Goal: Task Accomplishment & Management: Manage account settings

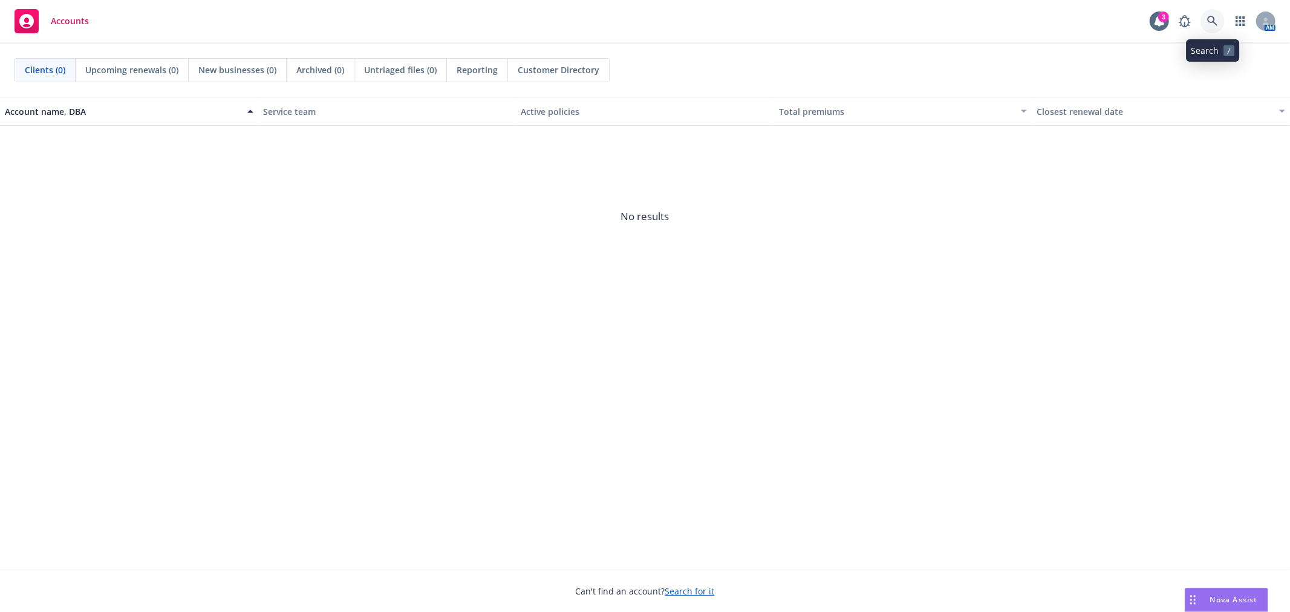
click at [1203, 20] on link at bounding box center [1213, 21] width 24 height 24
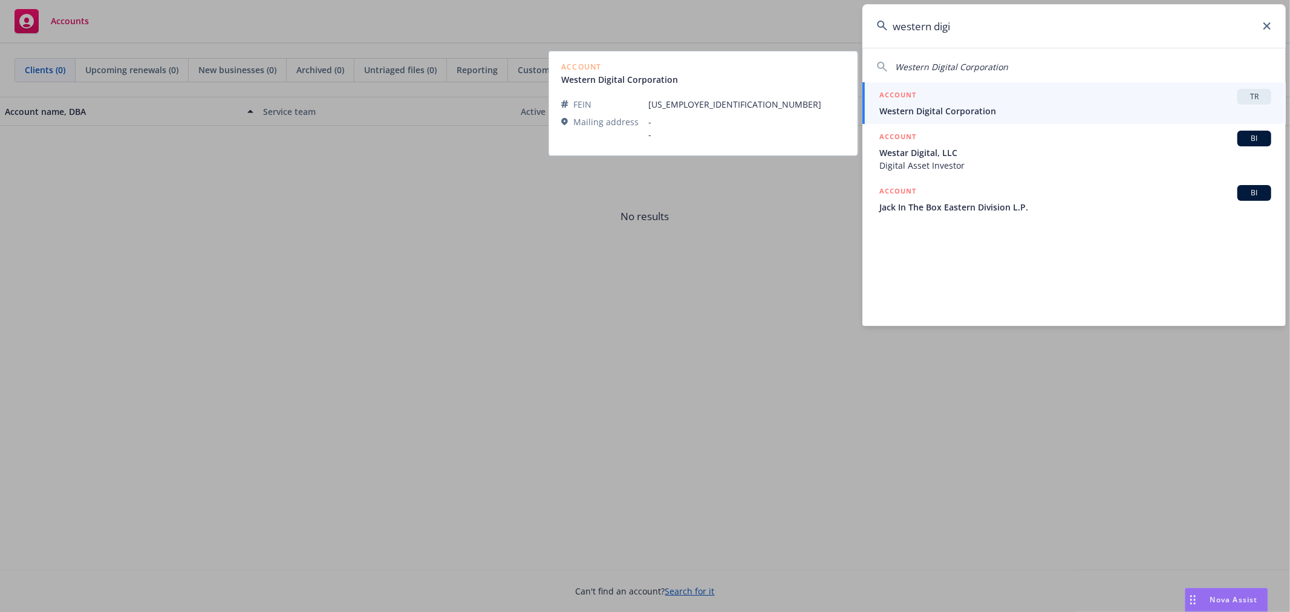
type input "western digi"
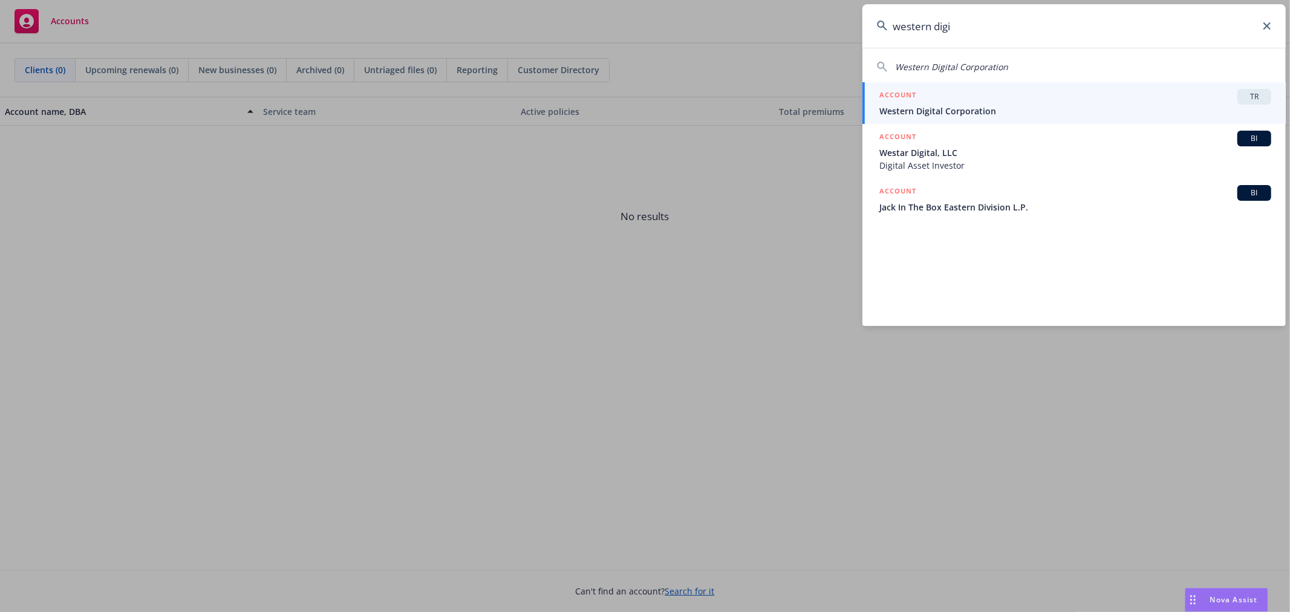
click at [1001, 111] on span "Western Digital Corporation" at bounding box center [1076, 111] width 392 height 13
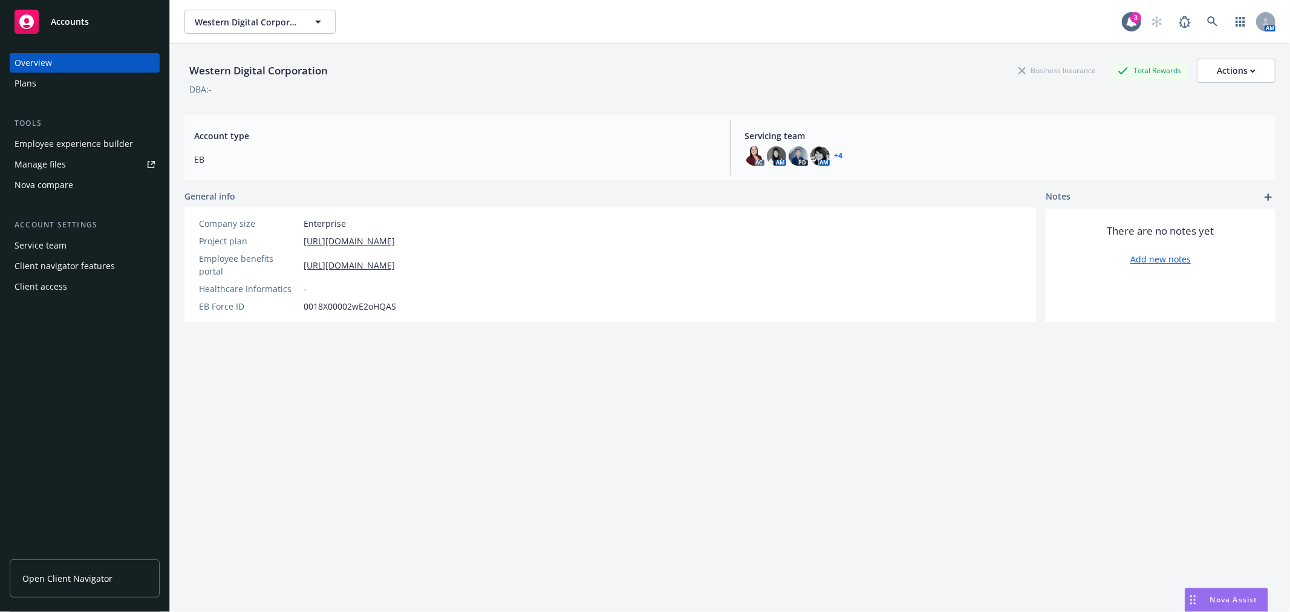
click at [93, 241] on div "Service team" at bounding box center [85, 245] width 140 height 19
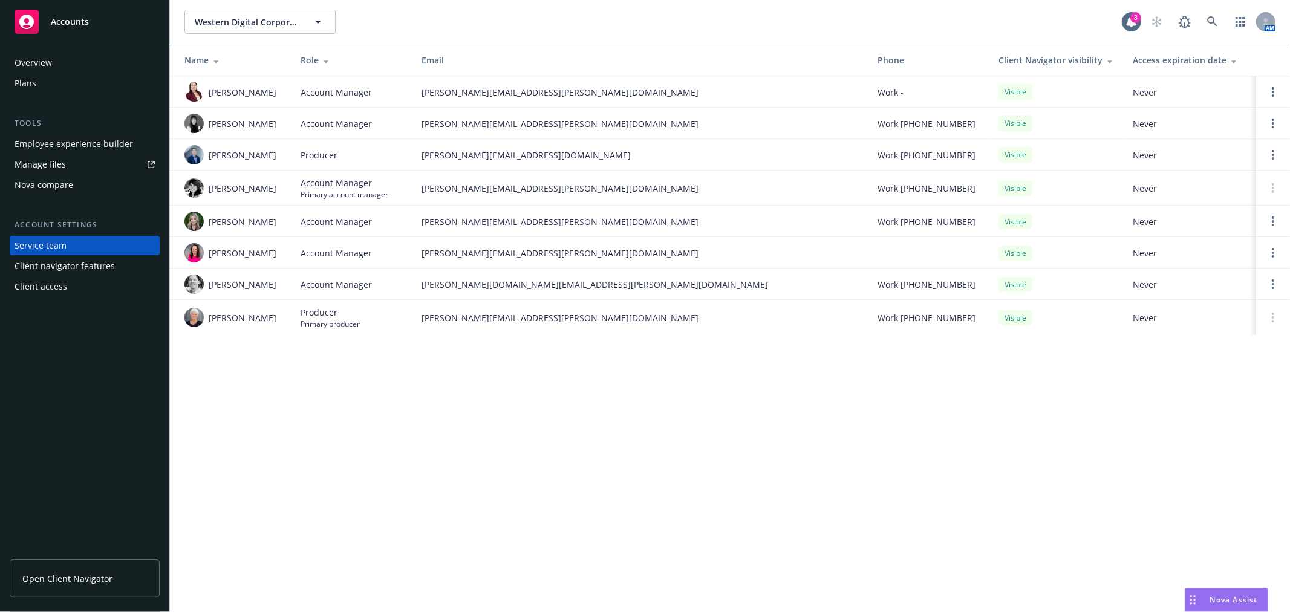
click at [95, 266] on div "Client navigator features" at bounding box center [65, 266] width 100 height 19
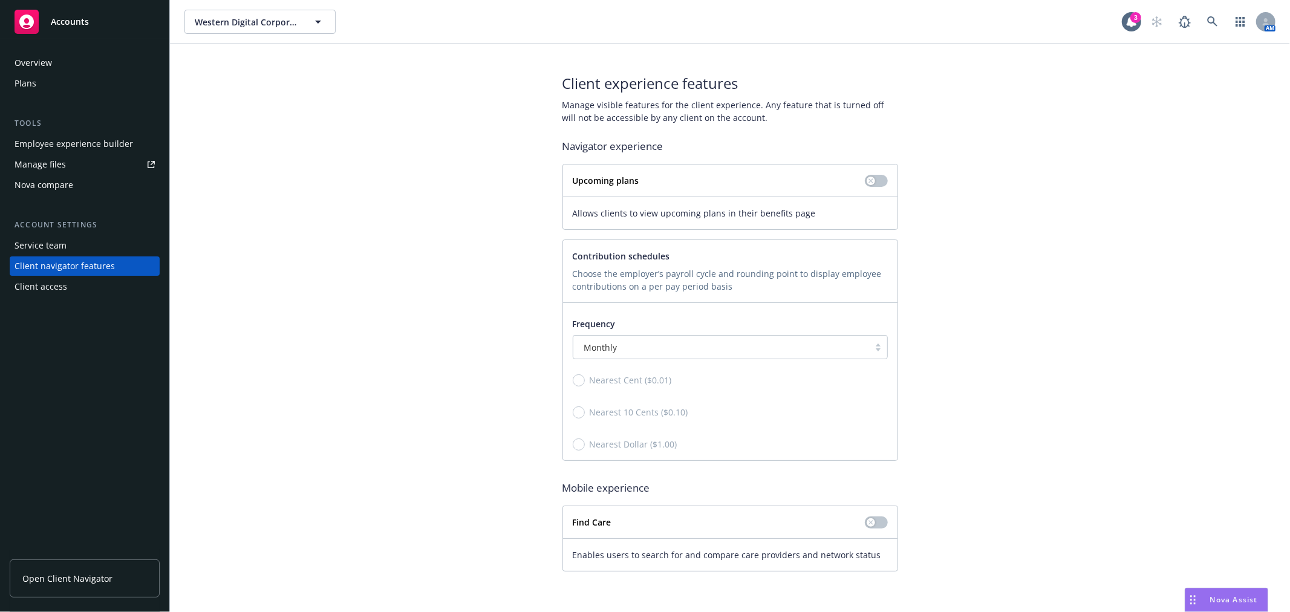
click at [91, 290] on div "Client access" at bounding box center [85, 286] width 140 height 19
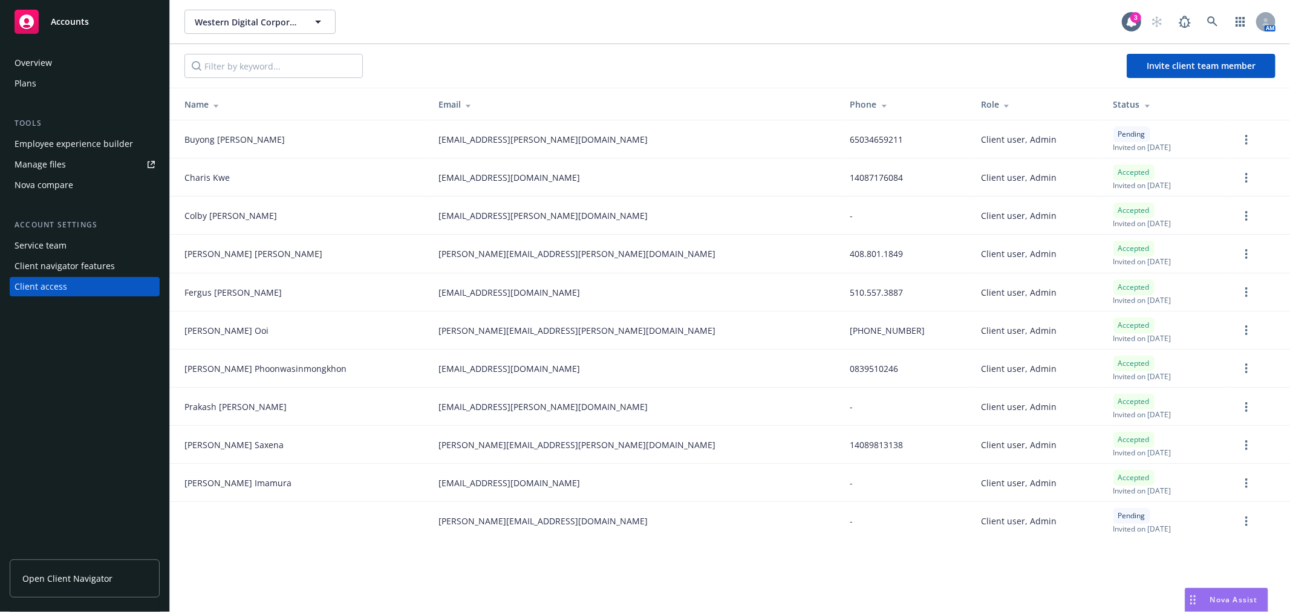
click at [132, 143] on div "Employee experience builder" at bounding box center [85, 143] width 140 height 19
click at [1246, 134] on link "more" at bounding box center [1247, 139] width 15 height 15
click at [1193, 192] on link "Cancel invitation" at bounding box center [1200, 199] width 106 height 24
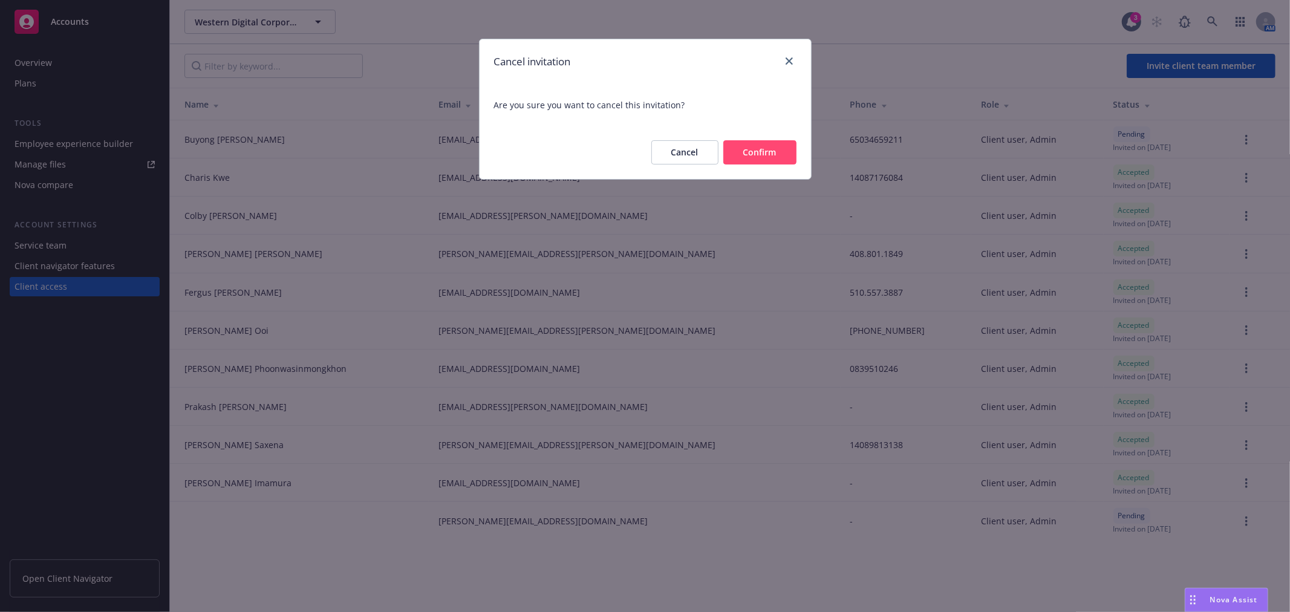
click at [787, 154] on button "Confirm" at bounding box center [760, 152] width 73 height 24
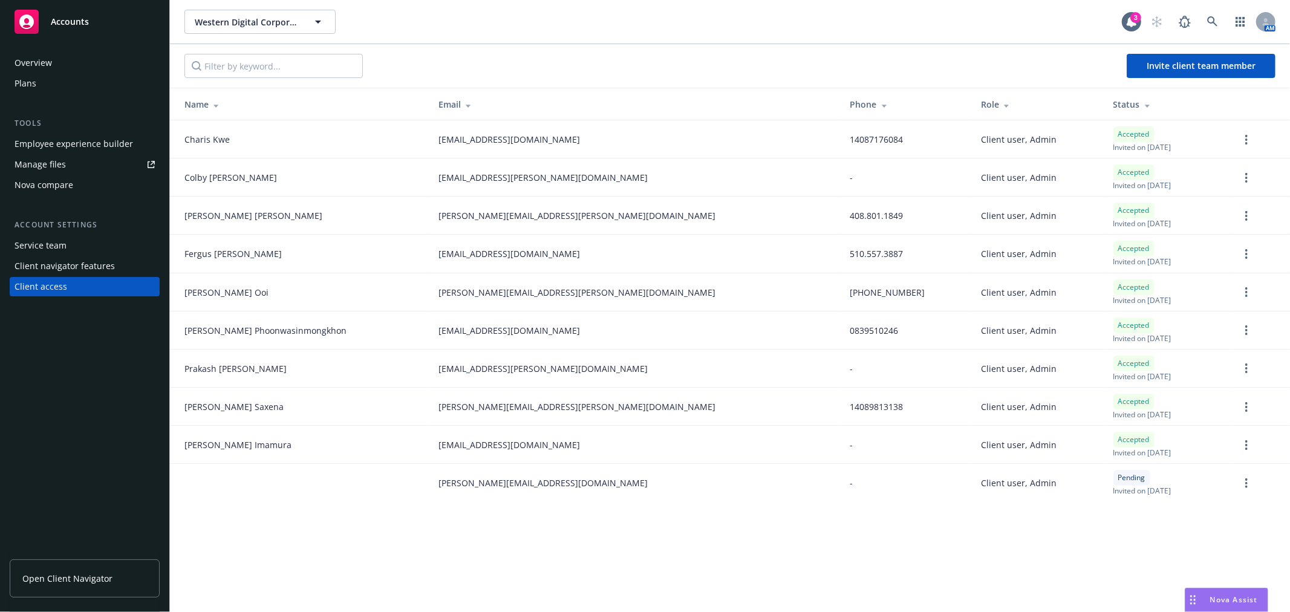
click at [70, 155] on link "Manage files" at bounding box center [85, 164] width 150 height 19
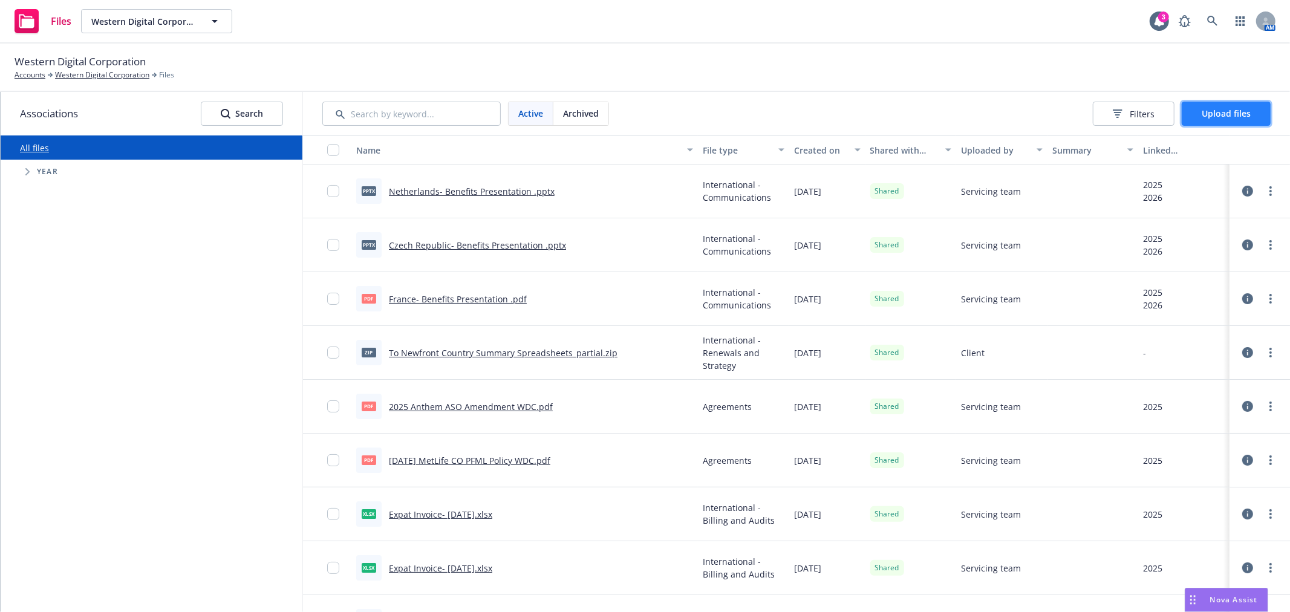
click at [1218, 114] on span "Upload files" at bounding box center [1226, 113] width 49 height 11
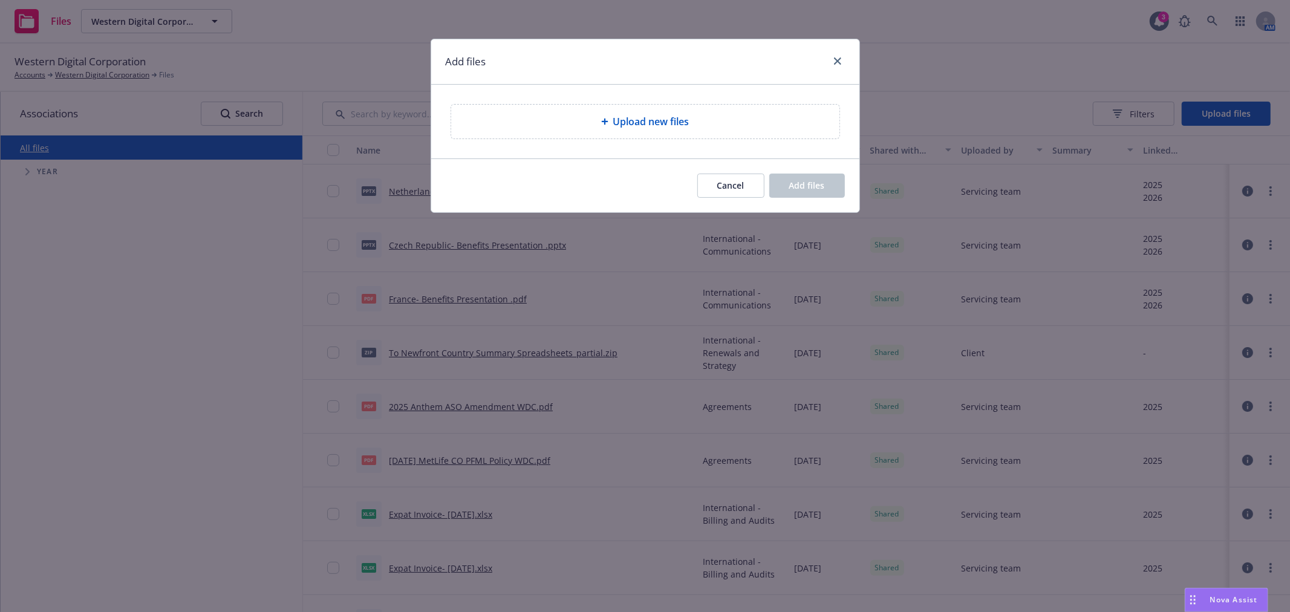
click at [654, 118] on span "Upload new files" at bounding box center [651, 121] width 76 height 15
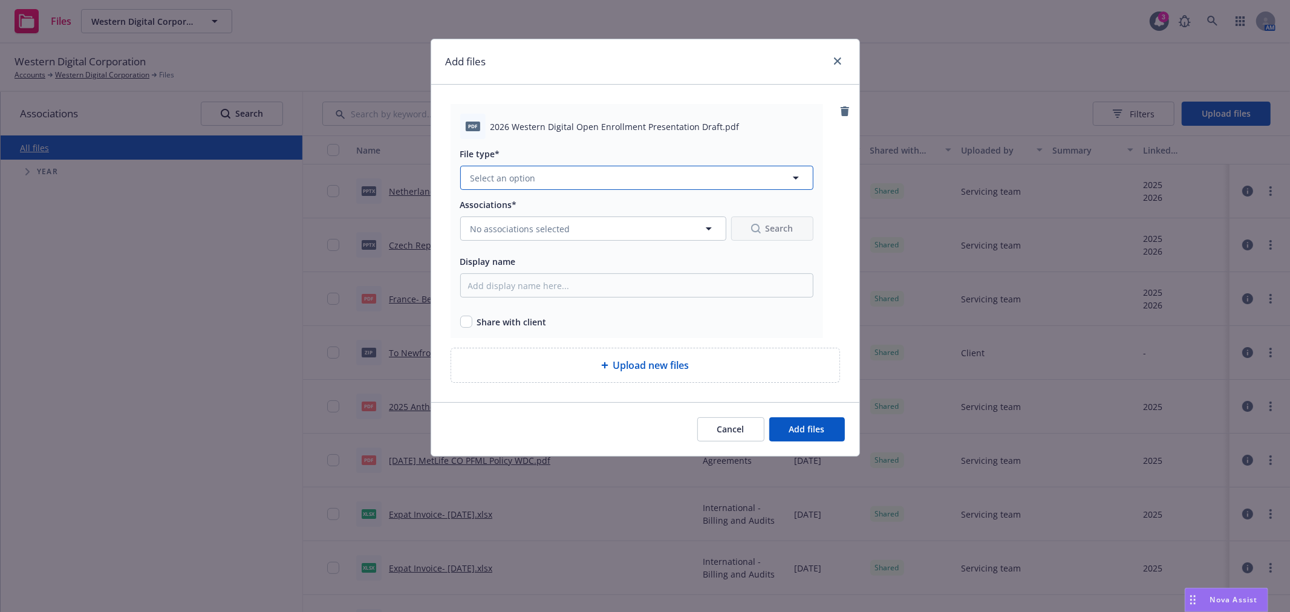
click at [680, 186] on button "Select an option" at bounding box center [636, 178] width 353 height 24
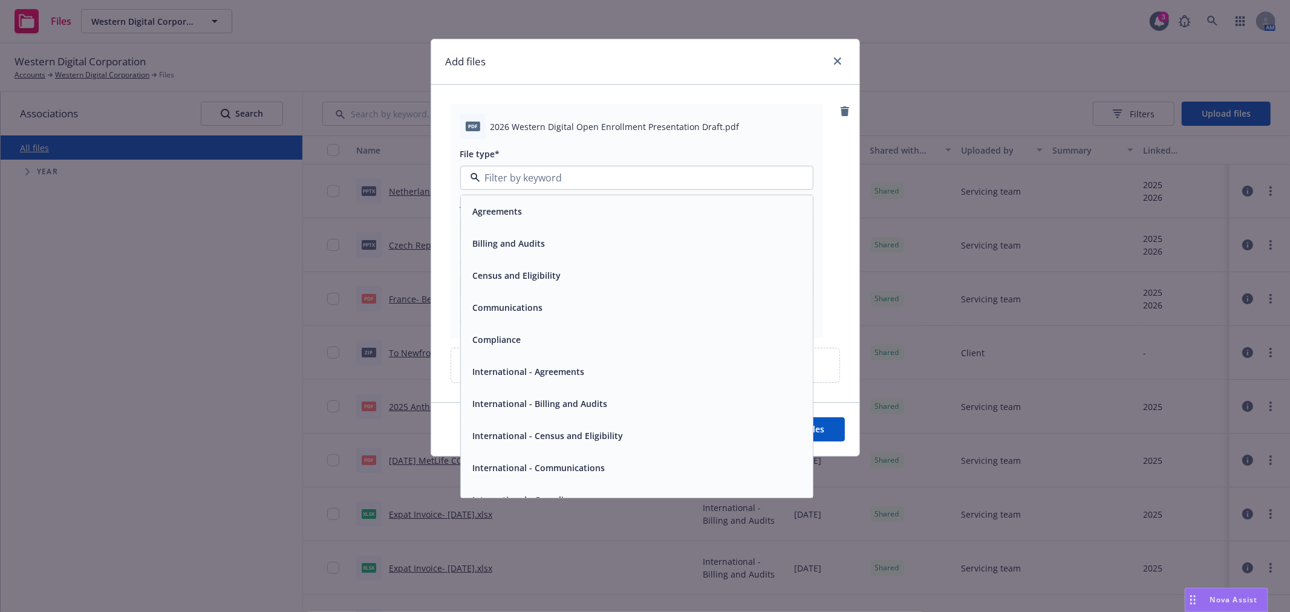
click at [644, 306] on div "Communications" at bounding box center [637, 308] width 338 height 18
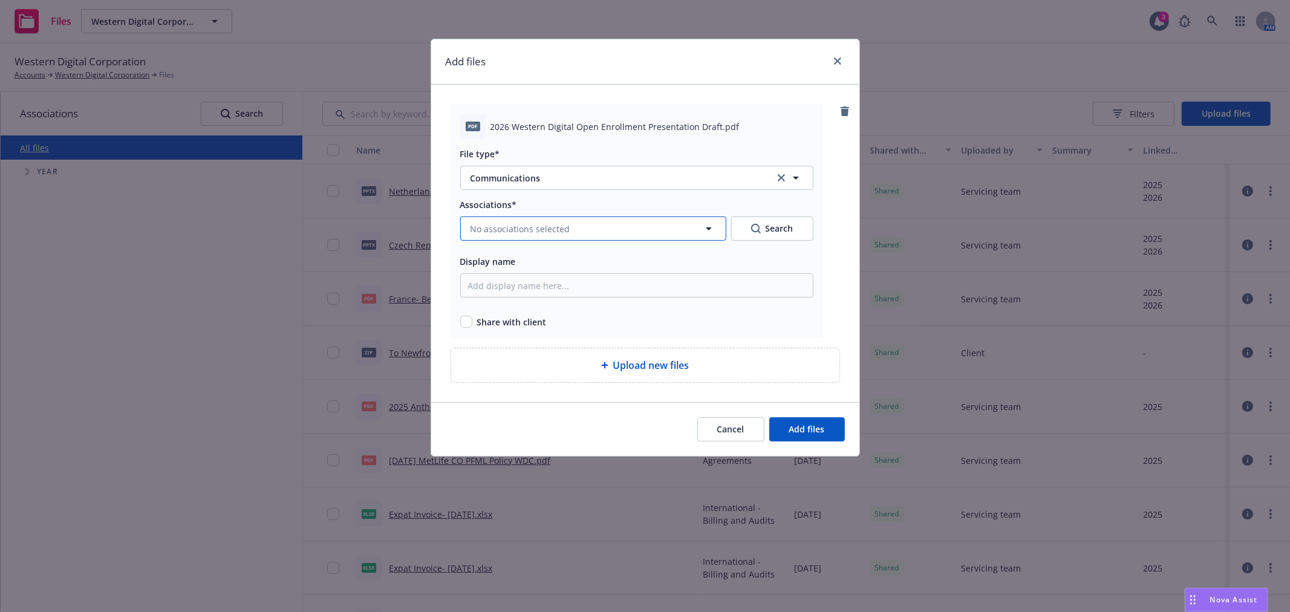
click at [590, 234] on button "No associations selected" at bounding box center [593, 229] width 266 height 24
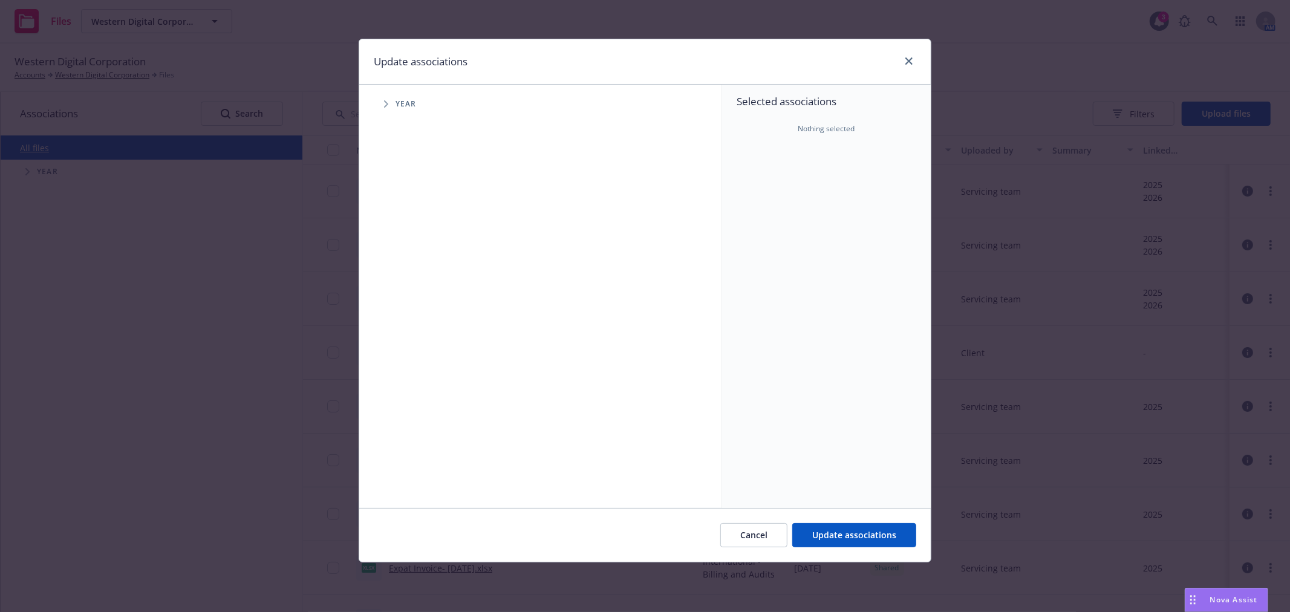
click at [386, 117] on div "Accessibility guide for tree Tree Example. Navigate the tree with the arrow key…" at bounding box center [540, 297] width 363 height 424
click at [391, 103] on span "Tree Example" at bounding box center [385, 103] width 19 height 19
drag, startPoint x: 415, startPoint y: 291, endPoint x: 439, endPoint y: 255, distance: 43.6
click at [428, 269] on ul "2020 Year 2021 Year 2022 Year 2023 Year 2024 Year 2025 Year 2026 Year" at bounding box center [546, 213] width 350 height 195
click at [417, 298] on input "Tree Example" at bounding box center [417, 298] width 12 height 12
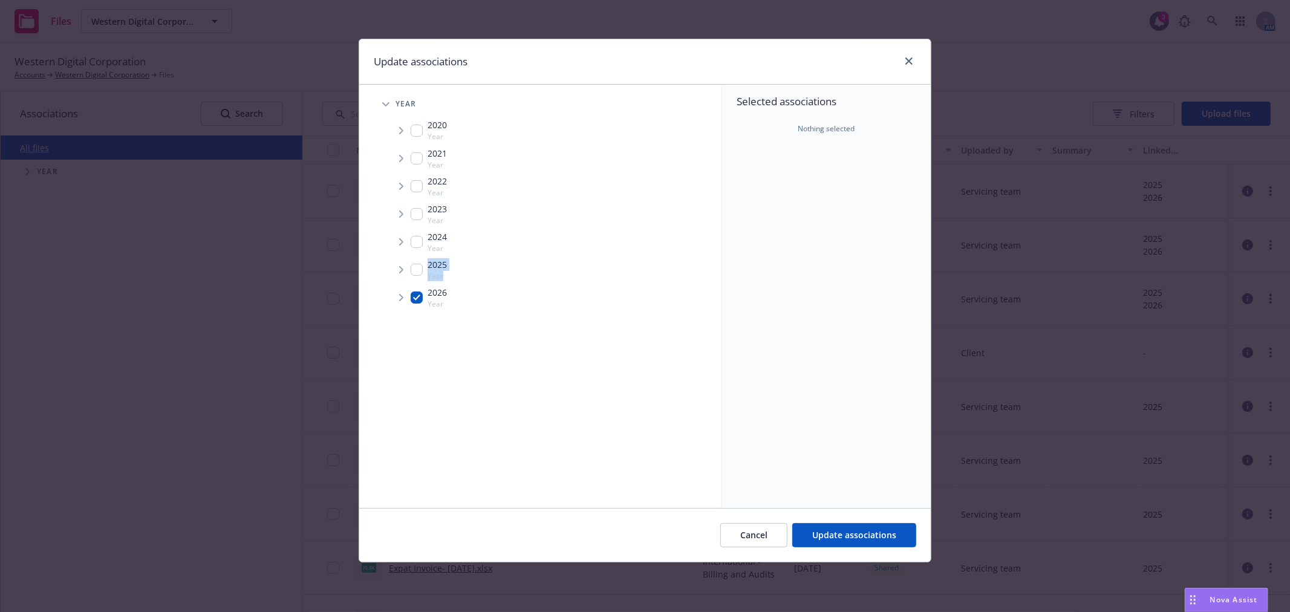
checkbox input "true"
click at [889, 540] on span "Update associations" at bounding box center [855, 534] width 84 height 11
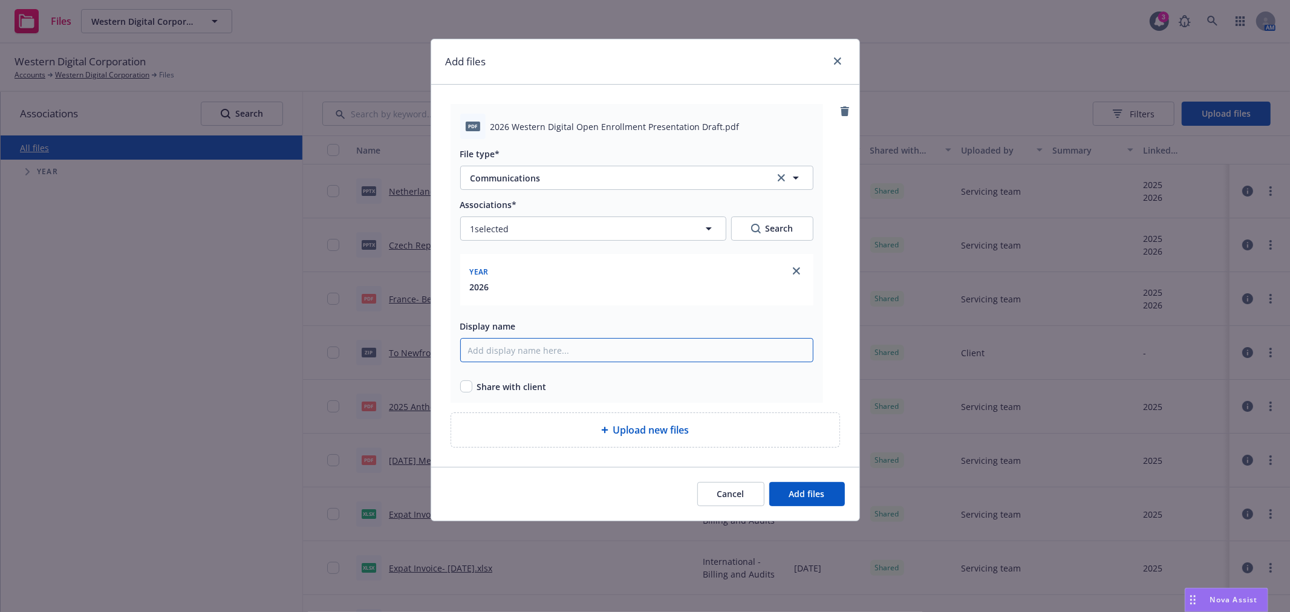
click at [644, 362] on input "Display name" at bounding box center [636, 350] width 353 height 24
click at [464, 383] on input "checkbox" at bounding box center [466, 387] width 12 height 12
checkbox input "true"
click at [800, 495] on span "Add files" at bounding box center [808, 493] width 36 height 11
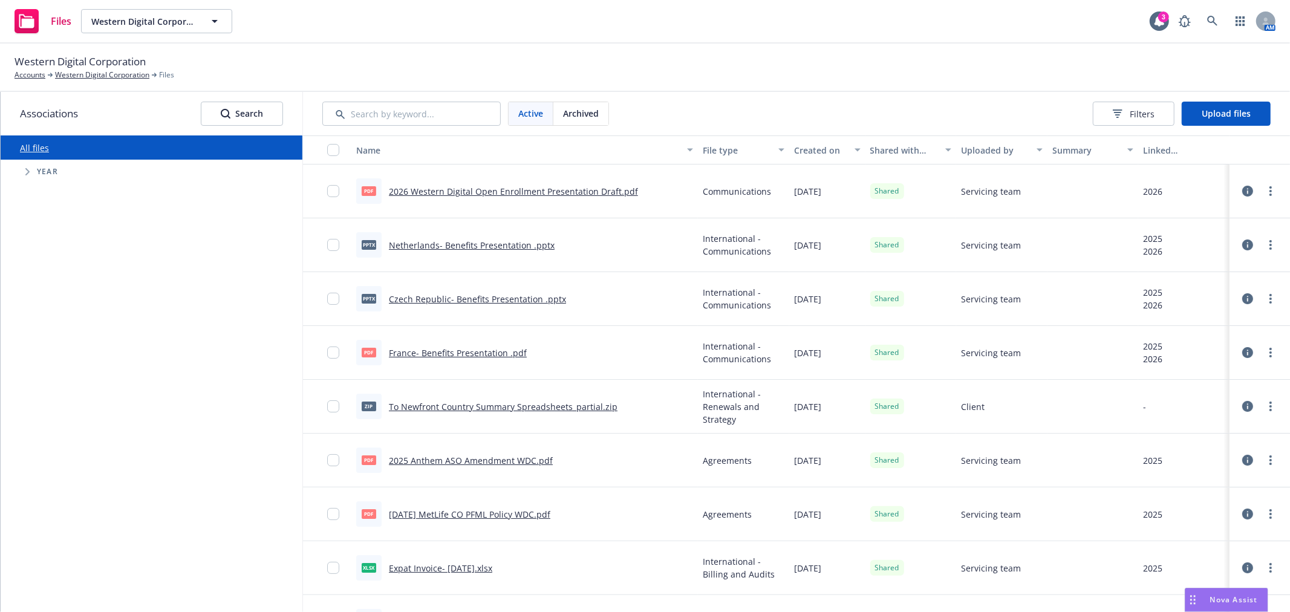
click at [1002, 42] on div "Files Western Digital Corporation Western Digital Corporation 3 AM" at bounding box center [645, 22] width 1290 height 44
click at [517, 64] on div "Western Digital Corporation Accounts Western Digital Corporation Files" at bounding box center [645, 67] width 1261 height 27
click at [1220, 112] on span "Upload files" at bounding box center [1226, 113] width 49 height 11
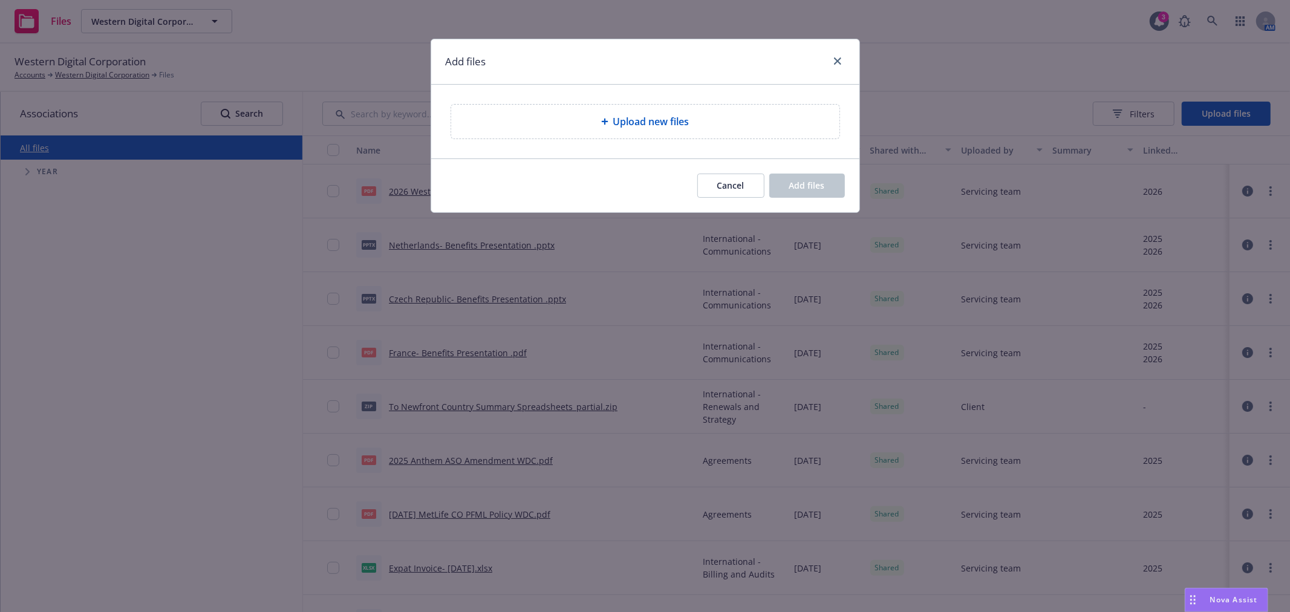
click at [675, 125] on span "Upload new files" at bounding box center [651, 121] width 76 height 15
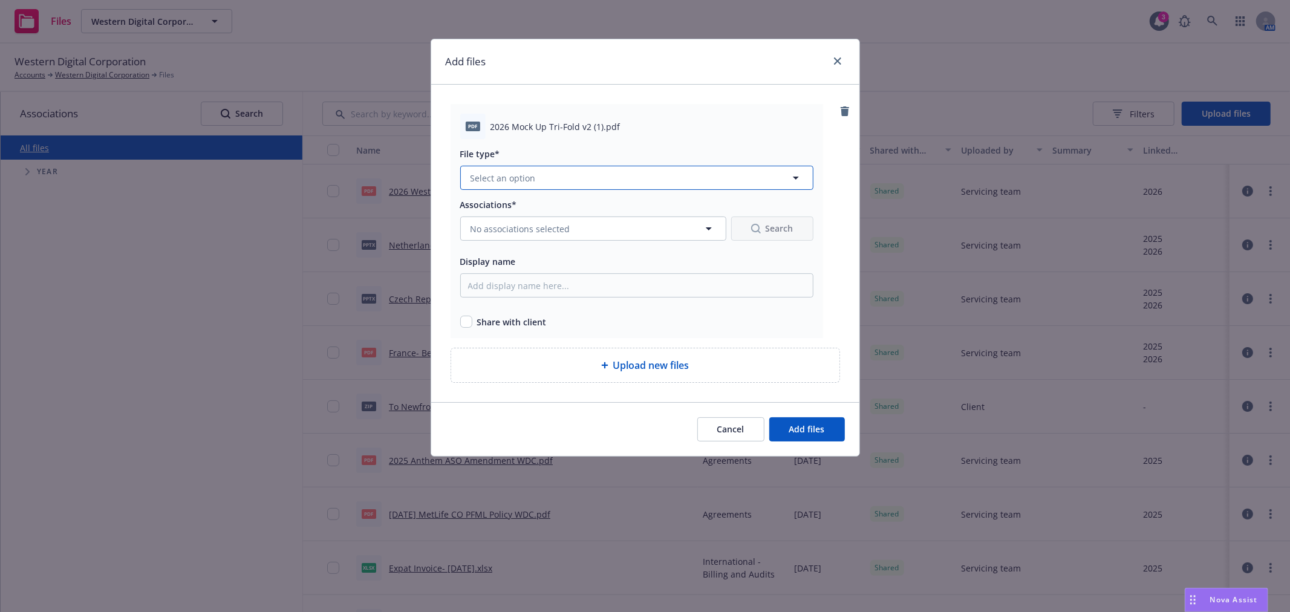
click at [502, 168] on button "Select an option" at bounding box center [636, 178] width 353 height 24
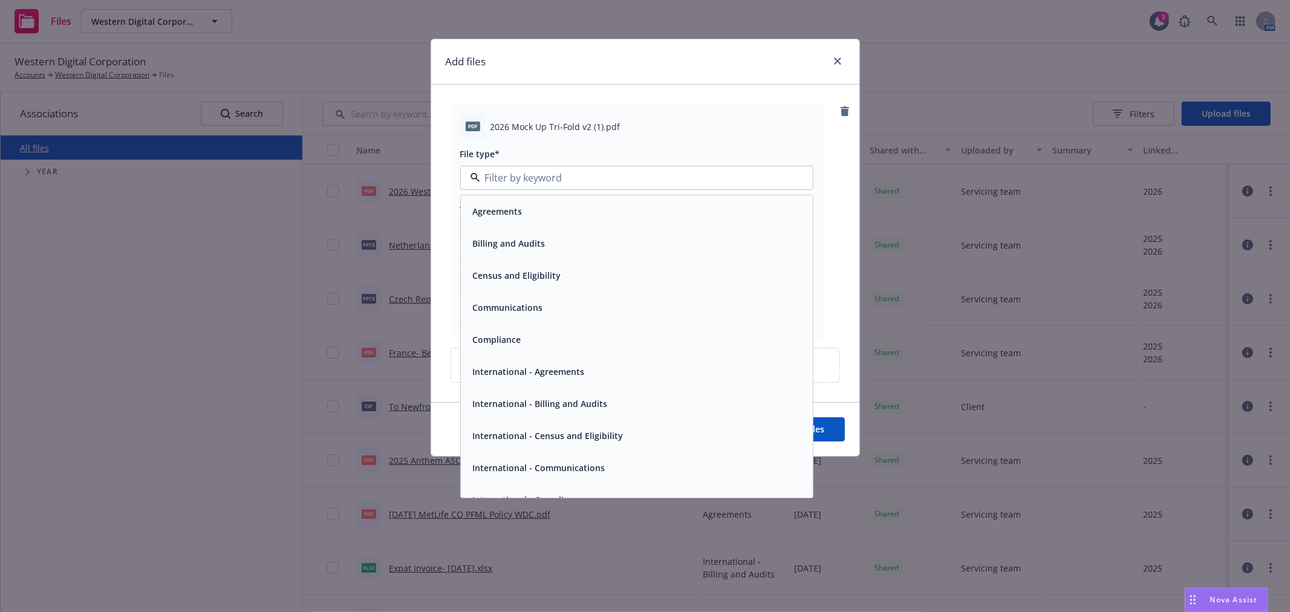
click at [529, 304] on span "Communications" at bounding box center [508, 307] width 70 height 13
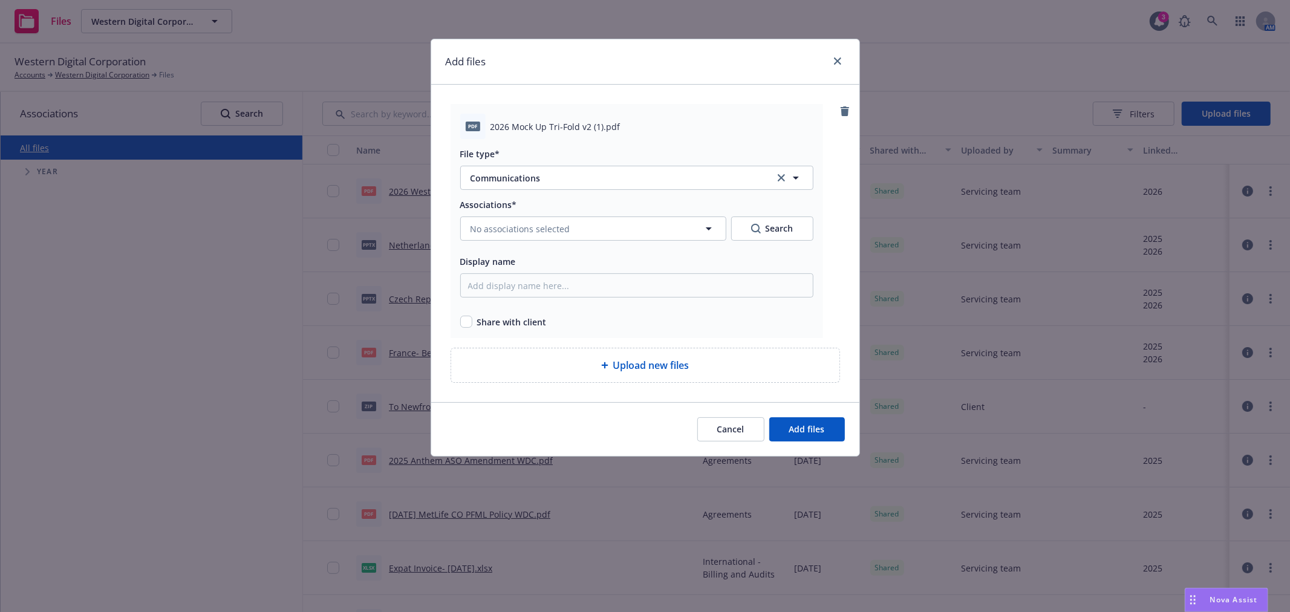
click at [527, 243] on div "Associations* No associations selected Search Display name Share with client" at bounding box center [636, 262] width 353 height 131
click at [529, 232] on span "No associations selected" at bounding box center [521, 229] width 100 height 13
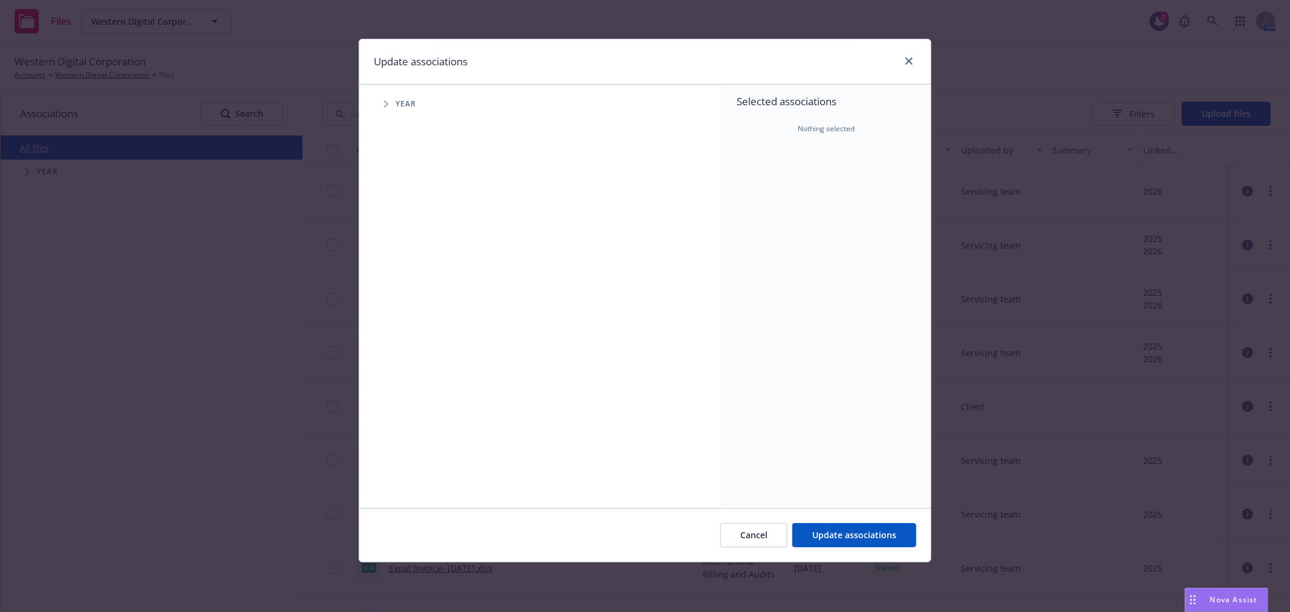
click at [381, 103] on span "Tree Example" at bounding box center [385, 103] width 19 height 19
click at [419, 298] on input "Tree Example" at bounding box center [417, 298] width 12 height 12
checkbox input "true"
click at [876, 528] on button "Update associations" at bounding box center [855, 535] width 124 height 24
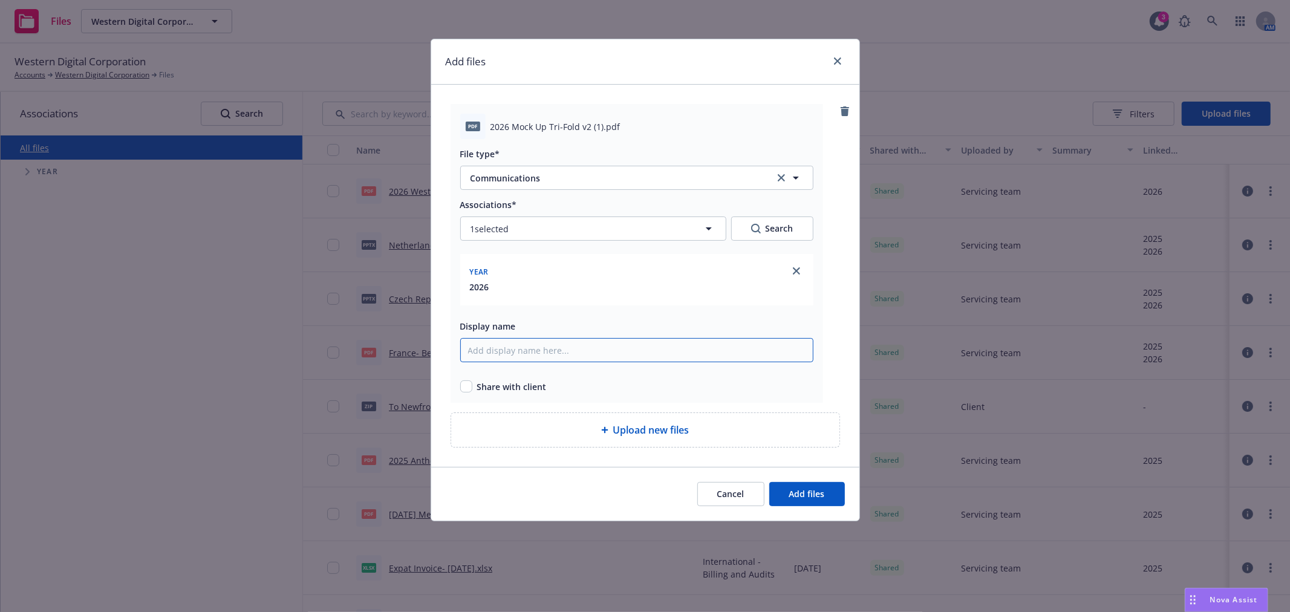
click at [509, 348] on input "Display name" at bounding box center [636, 350] width 353 height 24
click at [839, 59] on icon "close" at bounding box center [837, 60] width 7 height 7
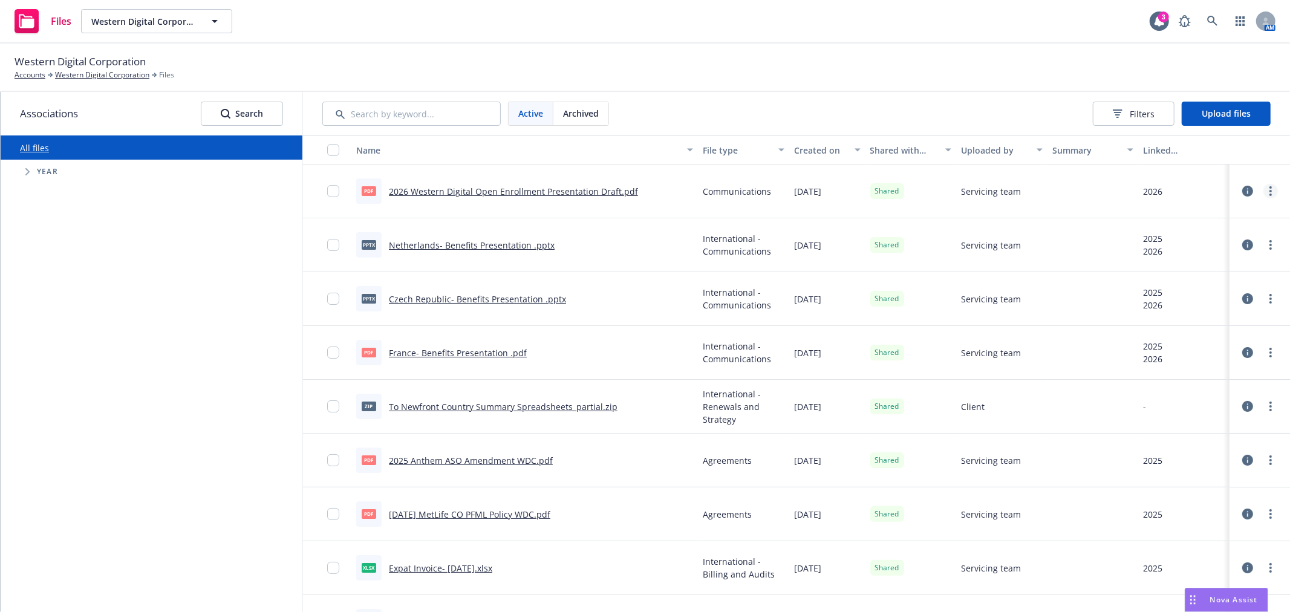
click at [1270, 188] on icon "more" at bounding box center [1271, 191] width 2 height 10
click at [1194, 215] on link "Unshare with client" at bounding box center [1207, 216] width 120 height 24
click at [1270, 189] on icon "more" at bounding box center [1271, 191] width 2 height 10
click at [1210, 237] on link "Archive" at bounding box center [1207, 241] width 120 height 24
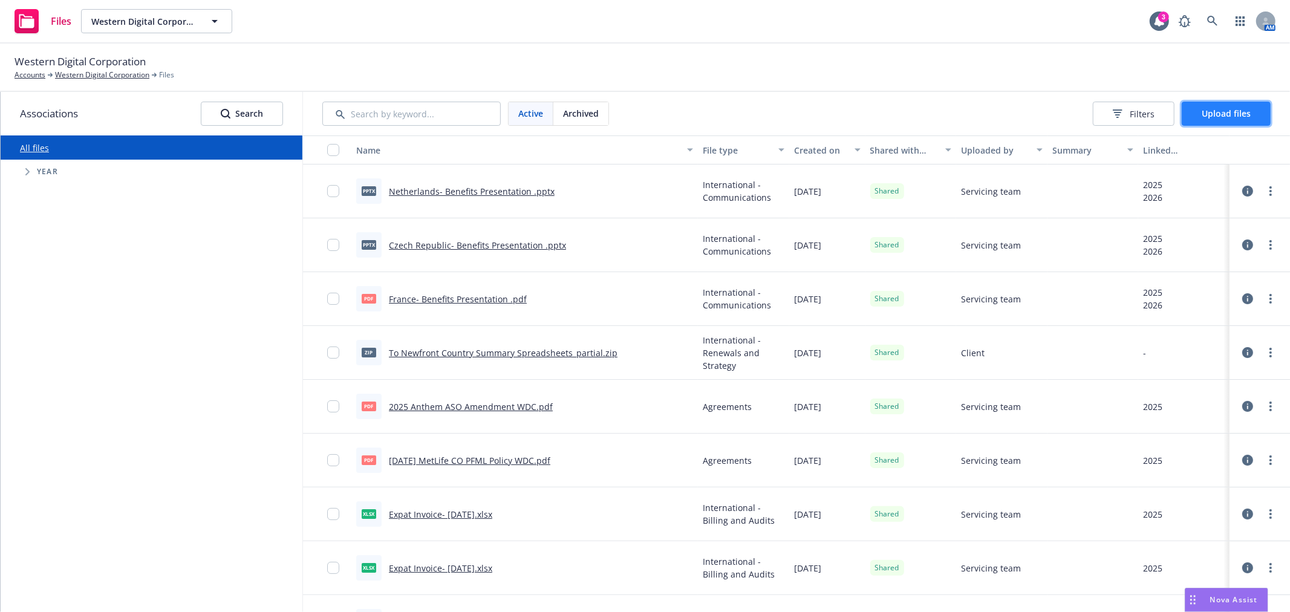
click at [1241, 116] on span "Upload files" at bounding box center [1226, 113] width 49 height 11
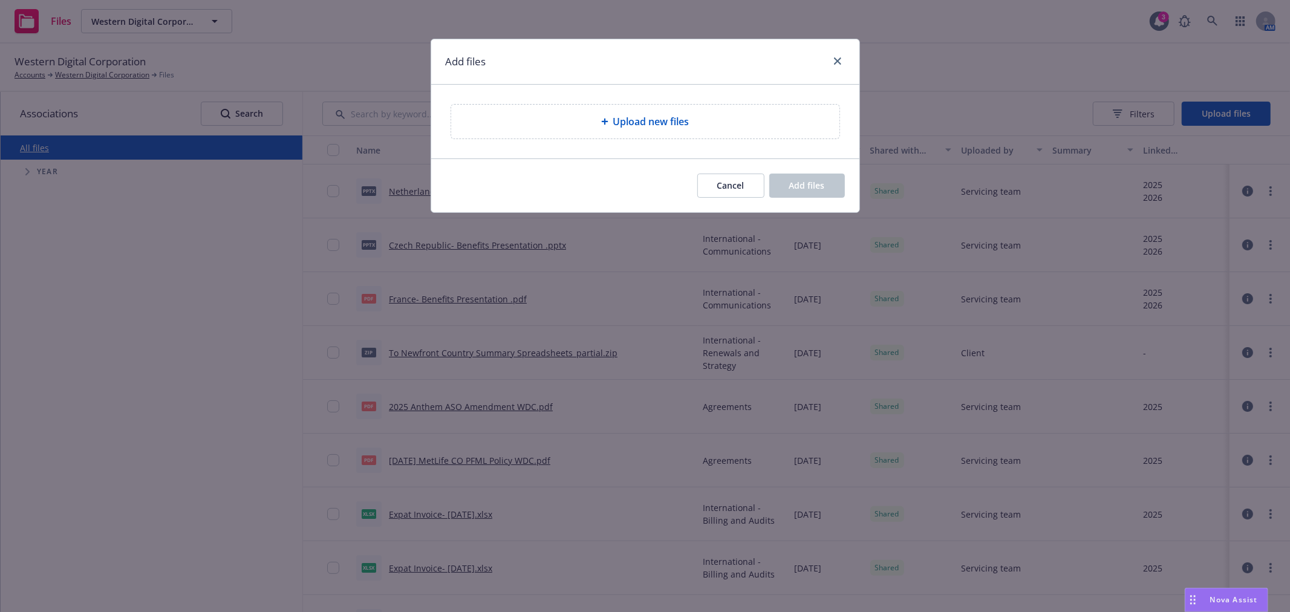
click at [644, 119] on span "Upload new files" at bounding box center [651, 121] width 76 height 15
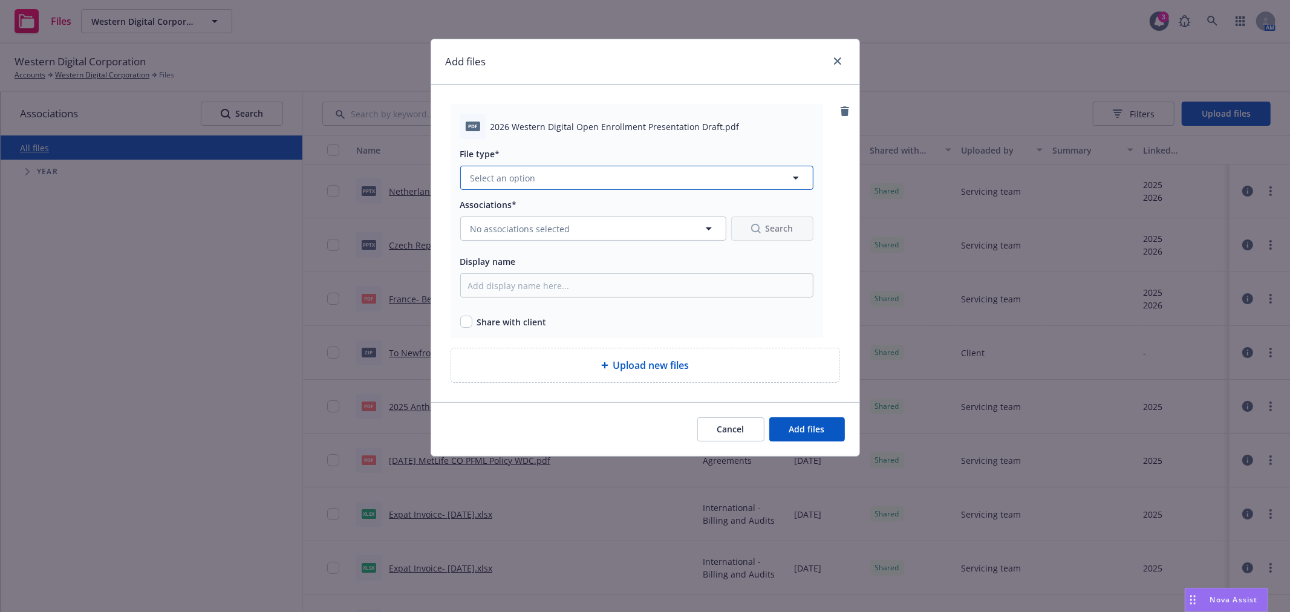
click at [791, 180] on icon "button" at bounding box center [796, 178] width 15 height 15
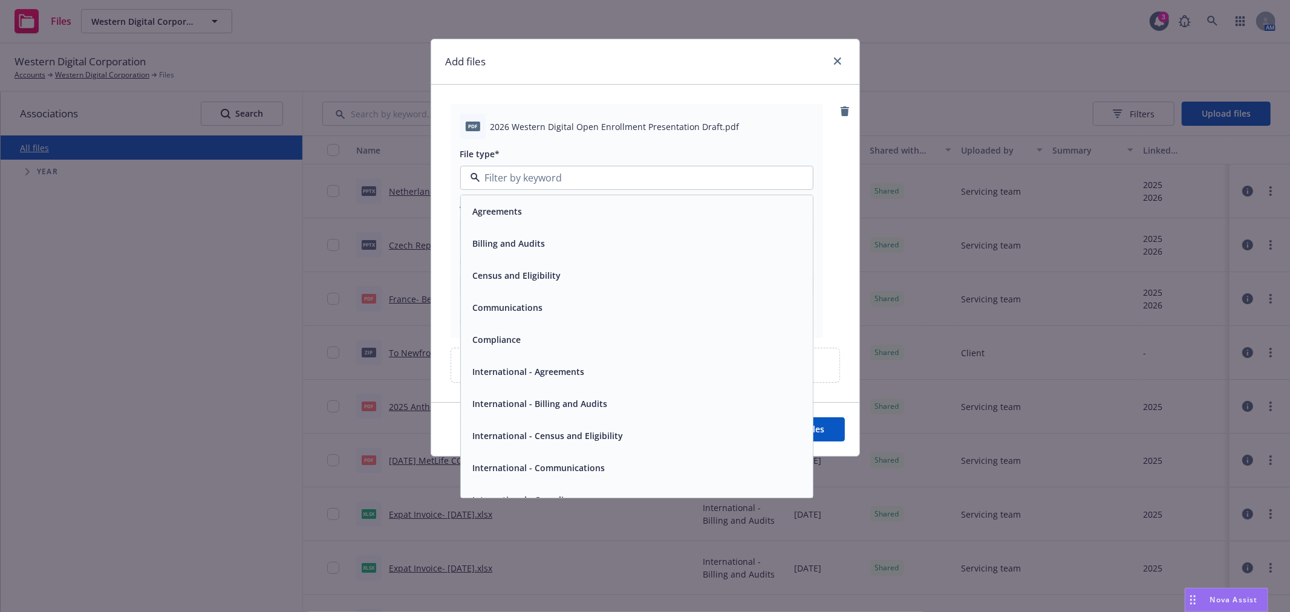
click at [553, 315] on div "Communications" at bounding box center [637, 308] width 338 height 18
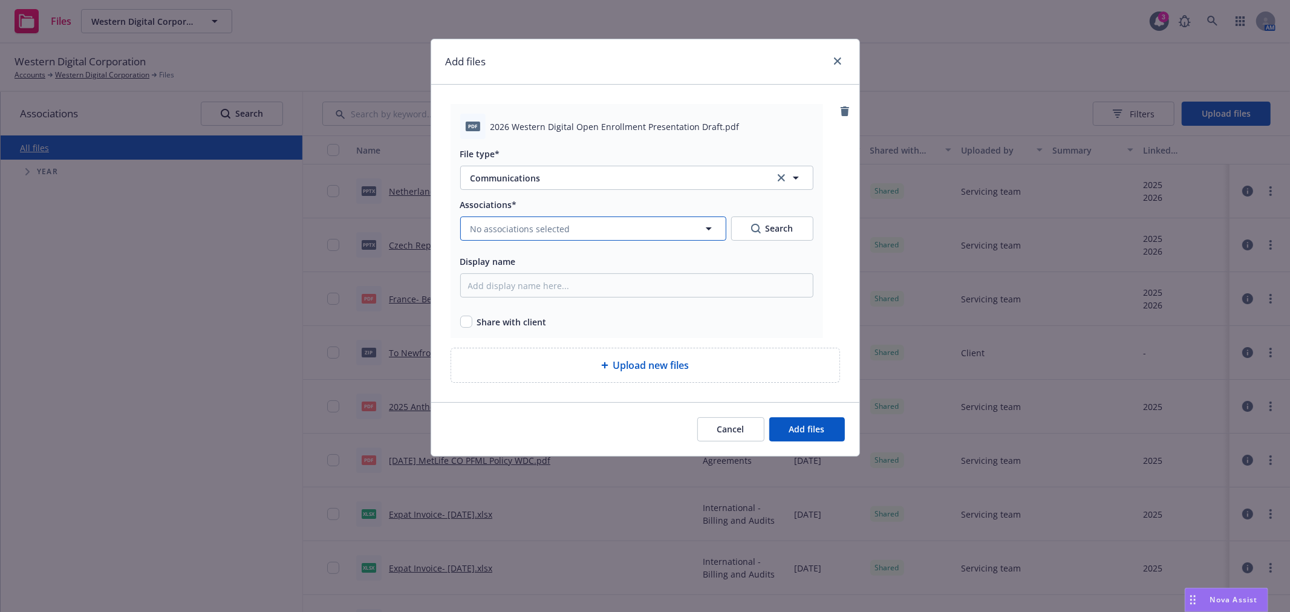
click at [688, 234] on button "No associations selected" at bounding box center [593, 229] width 266 height 24
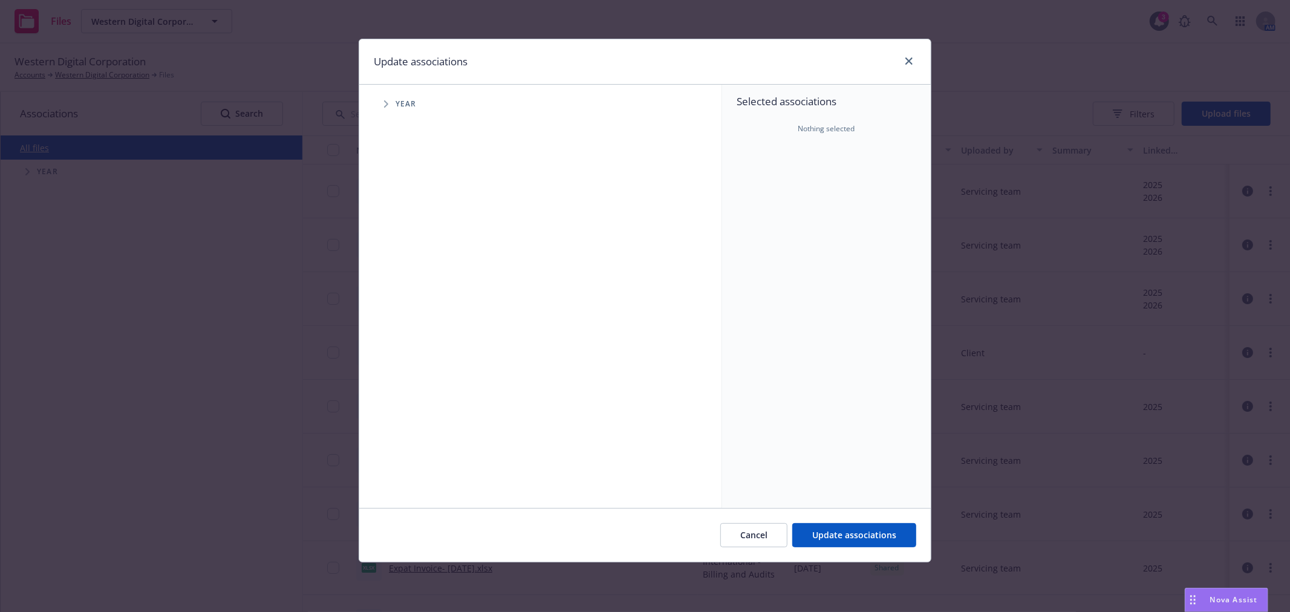
click at [379, 106] on span "Tree Example" at bounding box center [385, 103] width 19 height 19
click at [415, 299] on input "Tree Example" at bounding box center [417, 298] width 12 height 12
checkbox input "true"
click at [855, 535] on span "Update associations" at bounding box center [855, 534] width 84 height 11
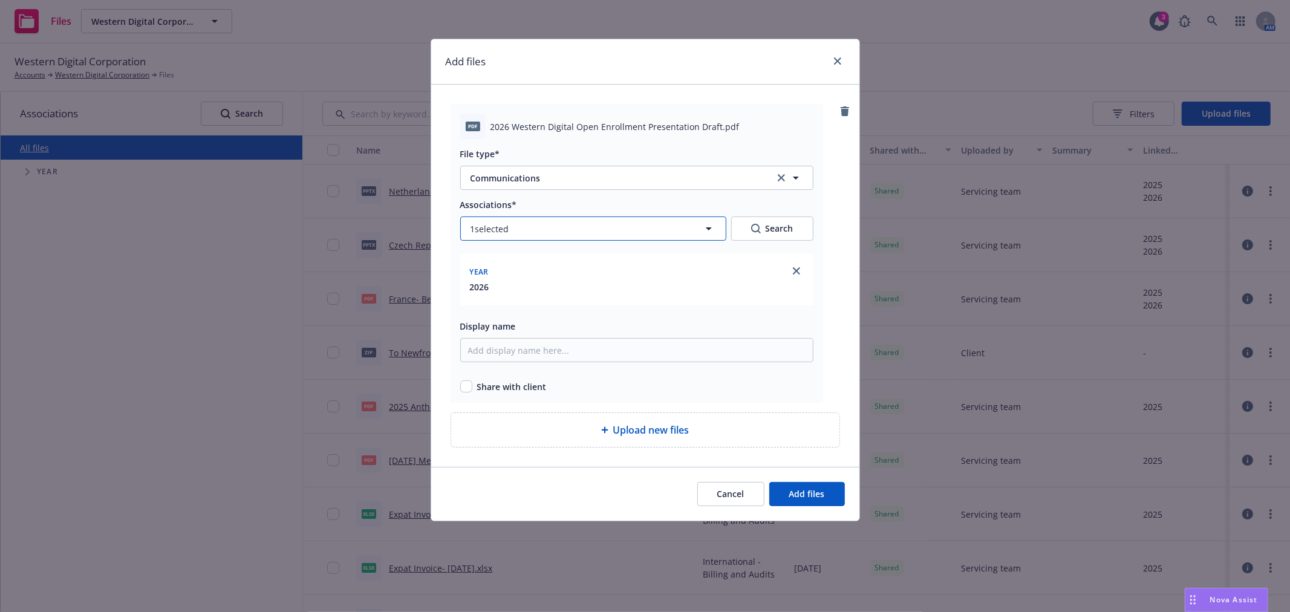
click at [711, 227] on icon "button" at bounding box center [709, 228] width 15 height 15
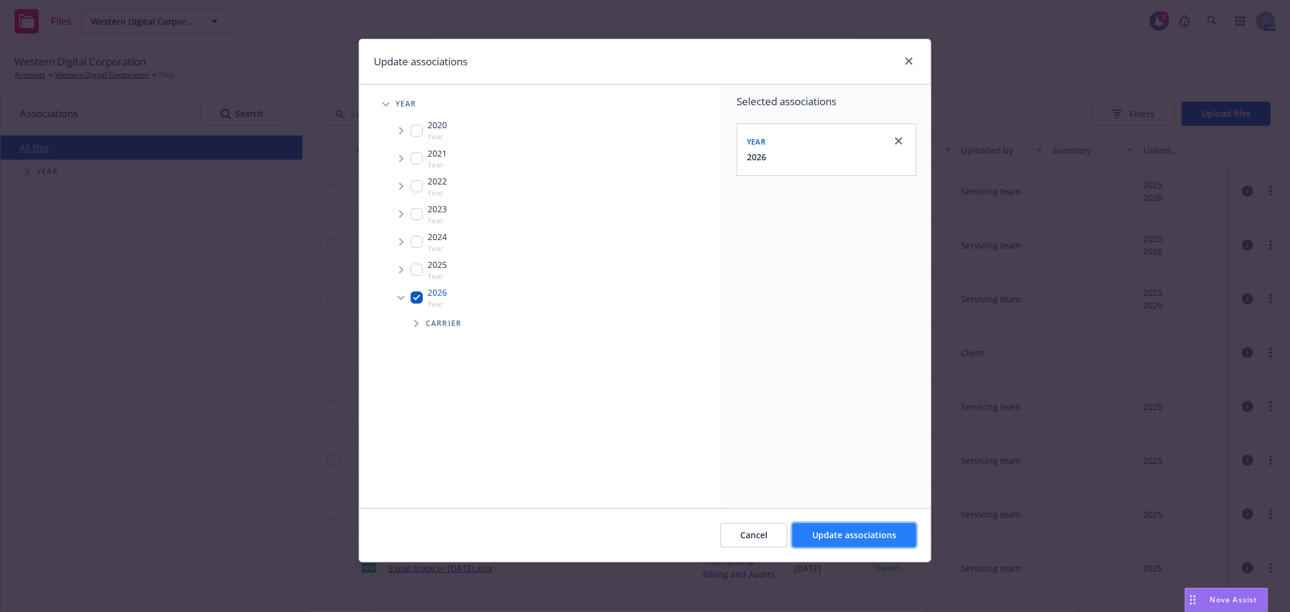
click at [862, 534] on span "Update associations" at bounding box center [855, 534] width 84 height 11
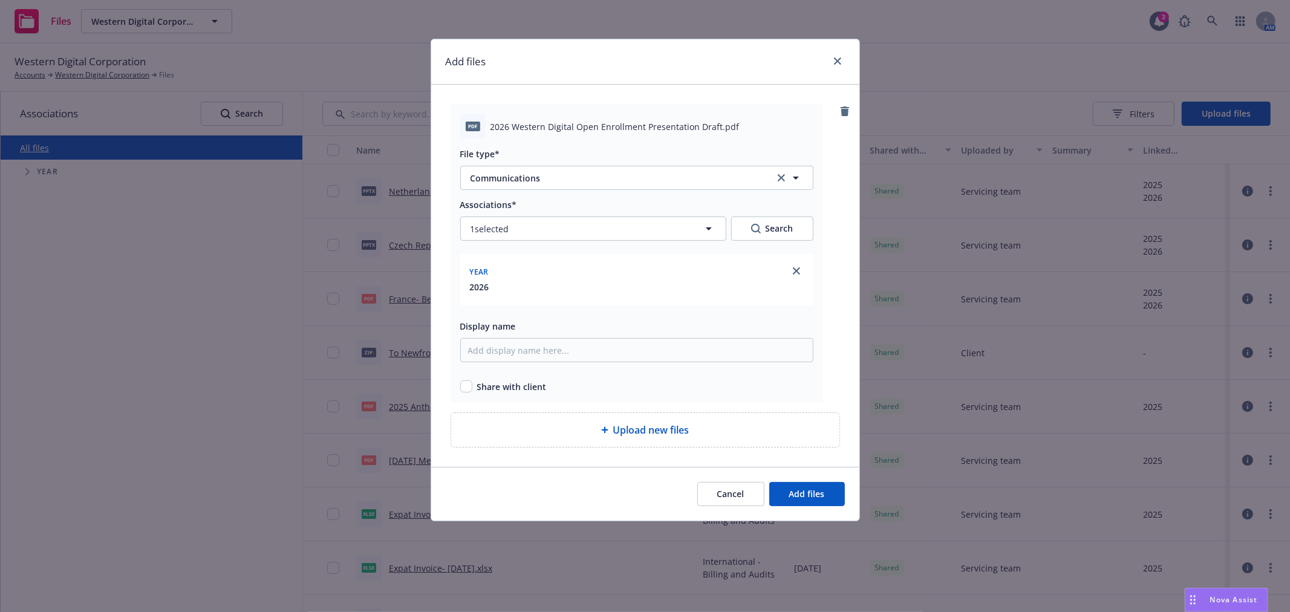
click at [515, 388] on span "Share with client" at bounding box center [512, 387] width 70 height 13
click at [469, 383] on input "checkbox" at bounding box center [466, 387] width 12 height 12
checkbox input "true"
click at [800, 503] on button "Add files" at bounding box center [808, 494] width 76 height 24
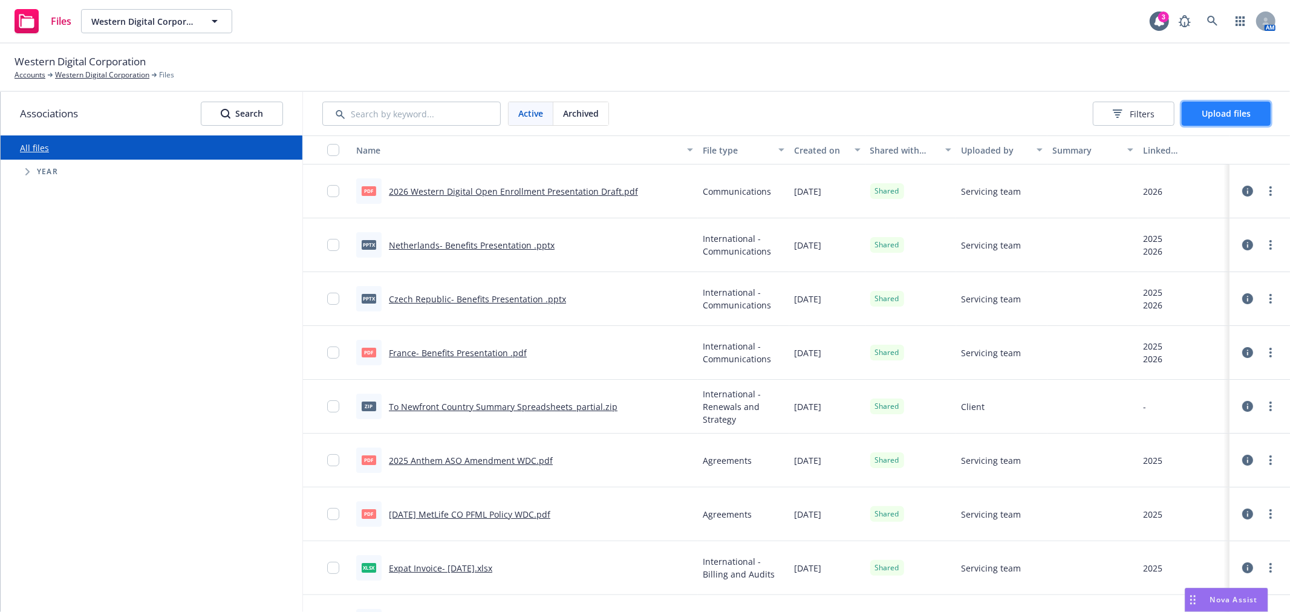
click at [1212, 109] on span "Upload files" at bounding box center [1226, 113] width 49 height 11
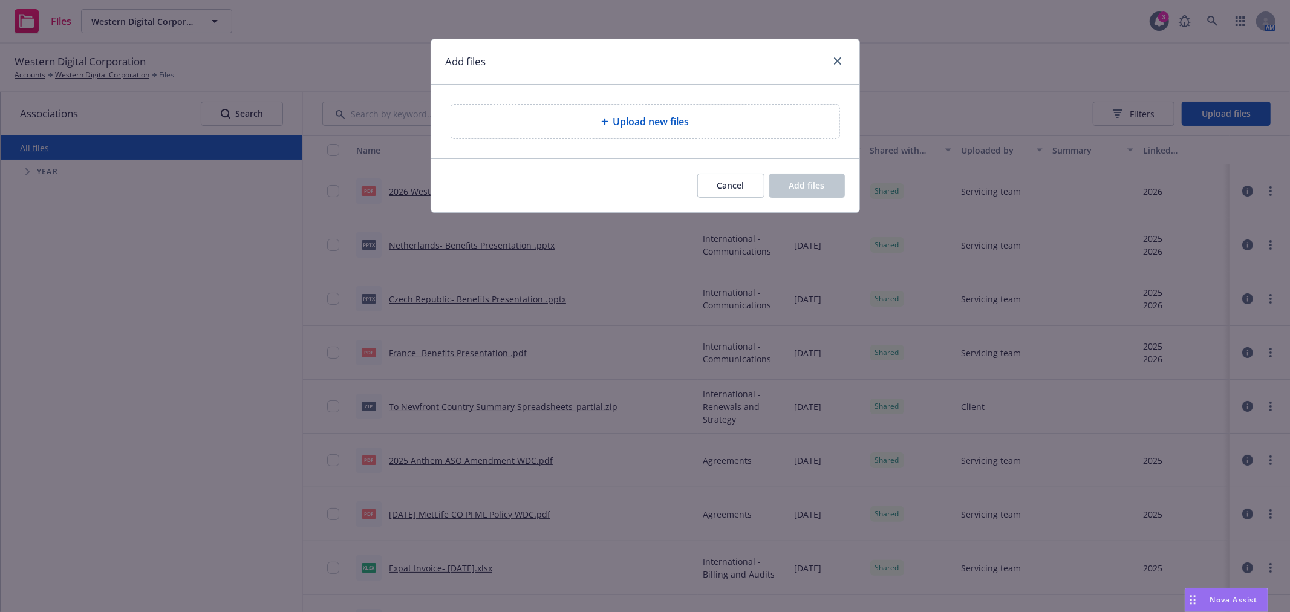
click at [615, 119] on span "Upload new files" at bounding box center [651, 121] width 76 height 15
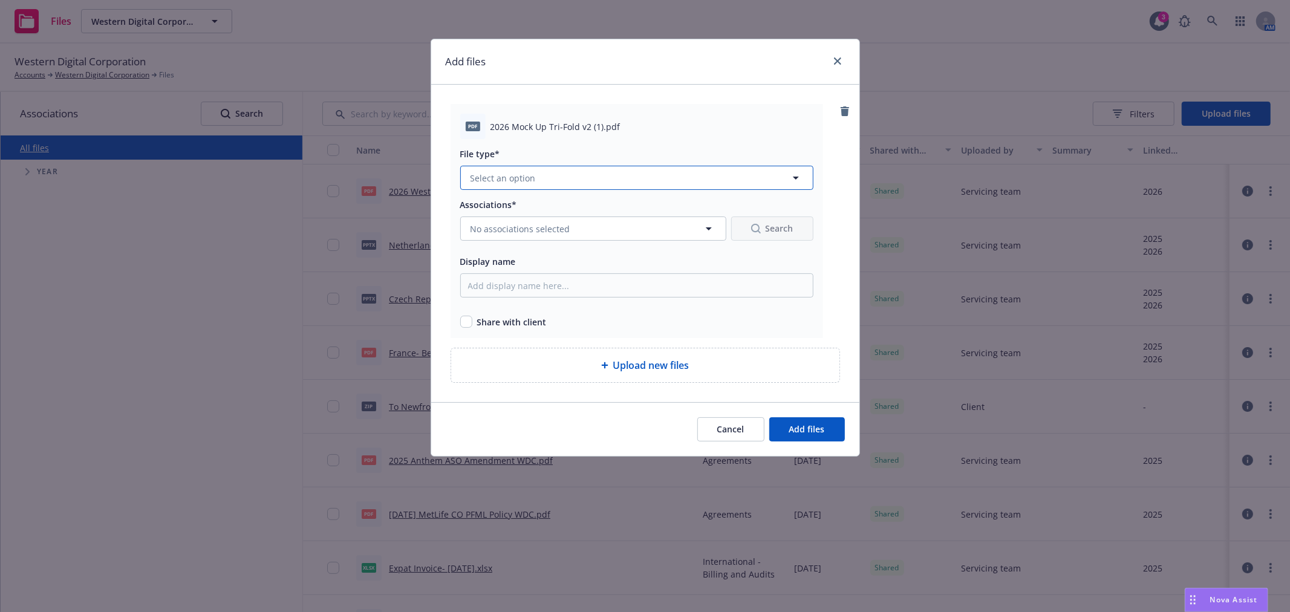
click at [583, 177] on button "Select an option" at bounding box center [636, 178] width 353 height 24
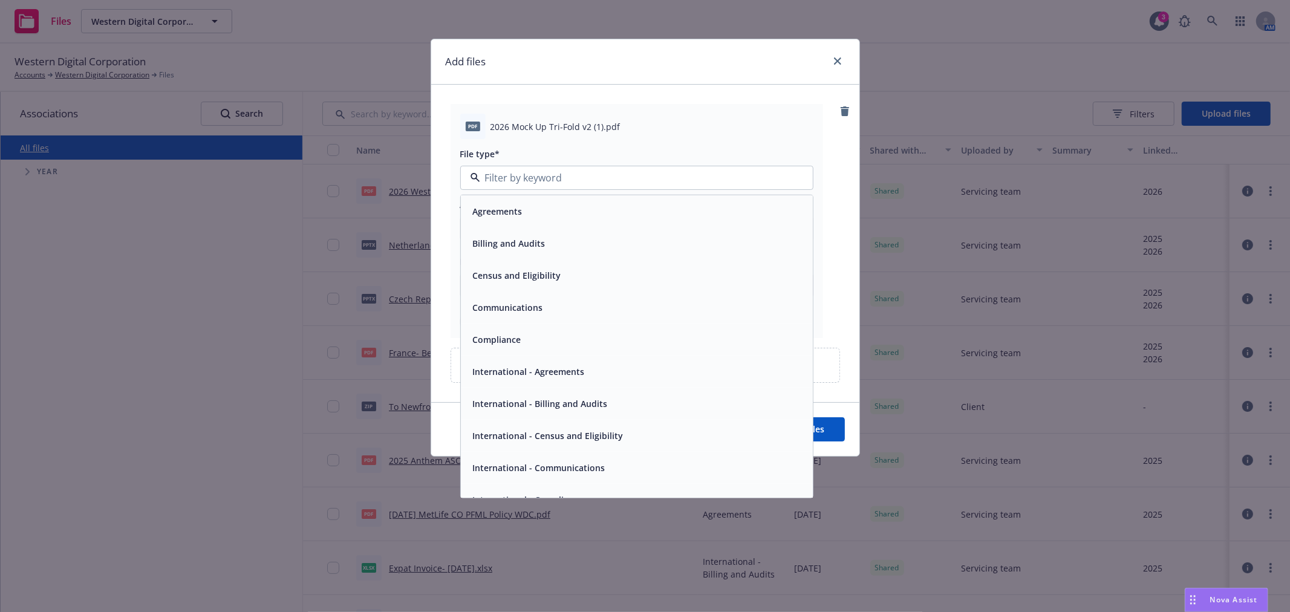
click at [588, 307] on div "Communications" at bounding box center [637, 308] width 338 height 18
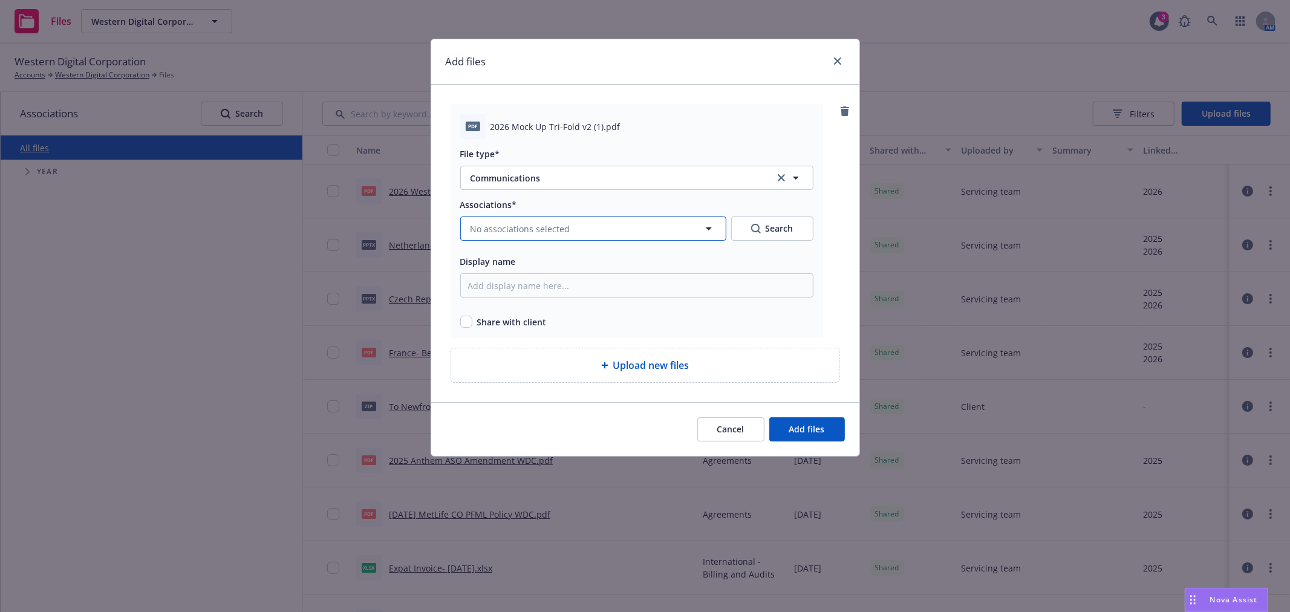
click at [566, 224] on span "No associations selected" at bounding box center [521, 229] width 100 height 13
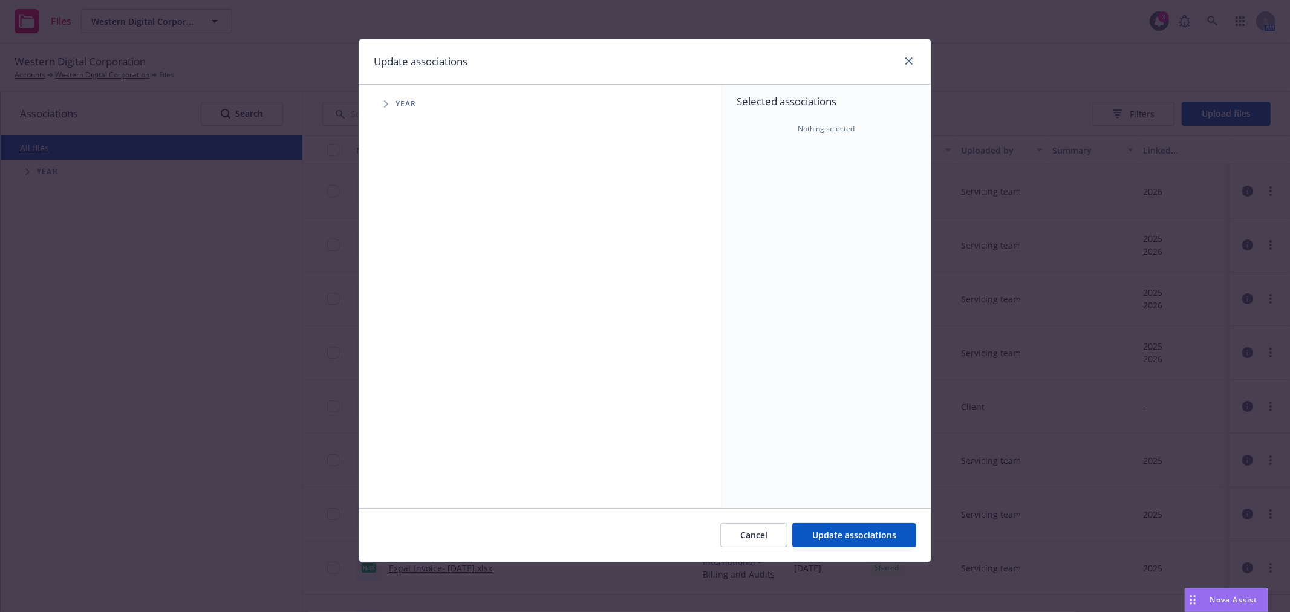
click at [384, 100] on icon "Tree Example" at bounding box center [386, 103] width 5 height 7
click at [414, 301] on input "Tree Example" at bounding box center [417, 298] width 12 height 12
checkbox input "true"
click at [872, 534] on span "Update associations" at bounding box center [855, 534] width 84 height 11
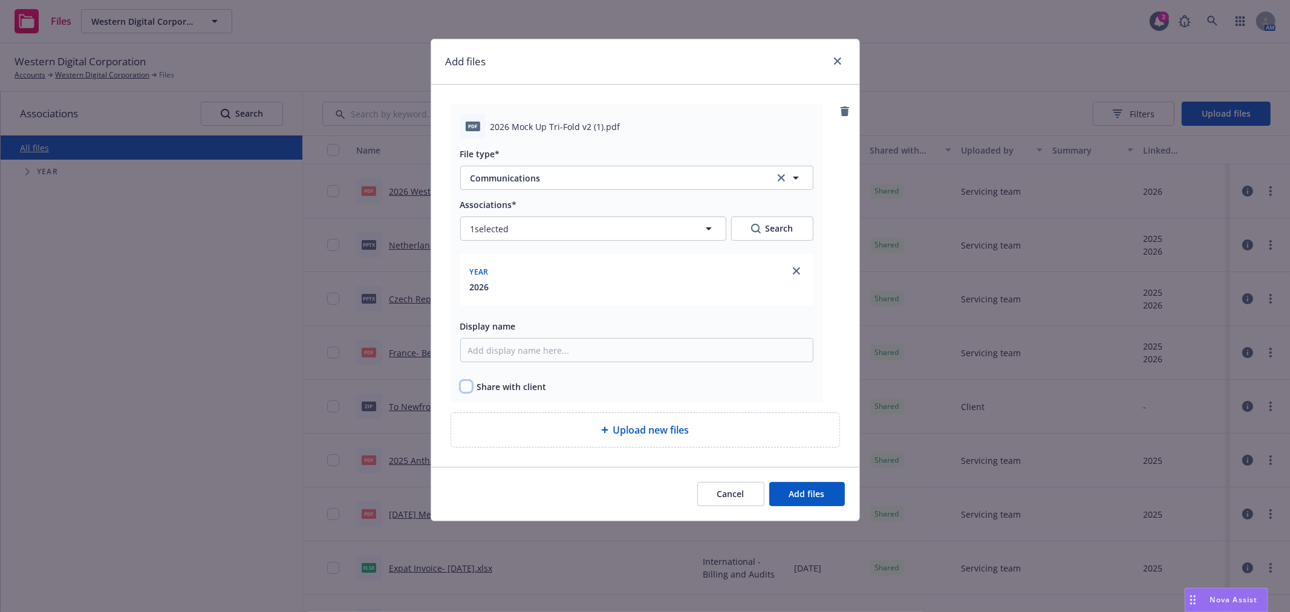
click at [464, 384] on input "checkbox" at bounding box center [466, 387] width 12 height 12
checkbox input "true"
click at [803, 493] on span "Add files" at bounding box center [808, 493] width 36 height 11
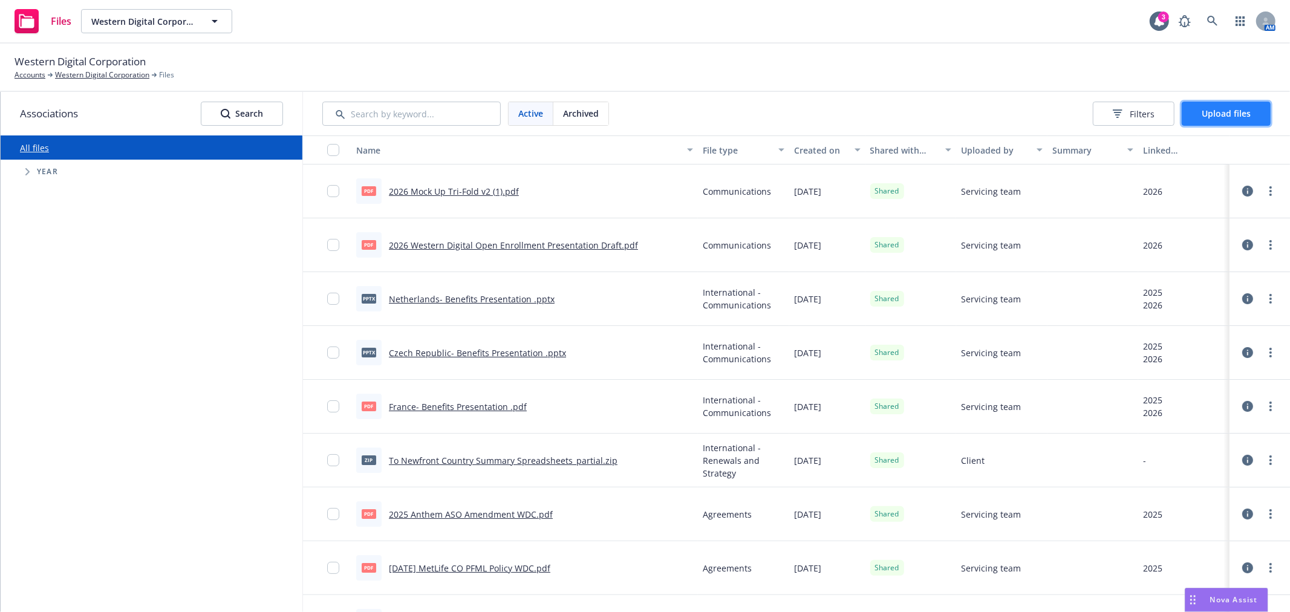
click at [1214, 116] on span "Upload files" at bounding box center [1226, 113] width 49 height 11
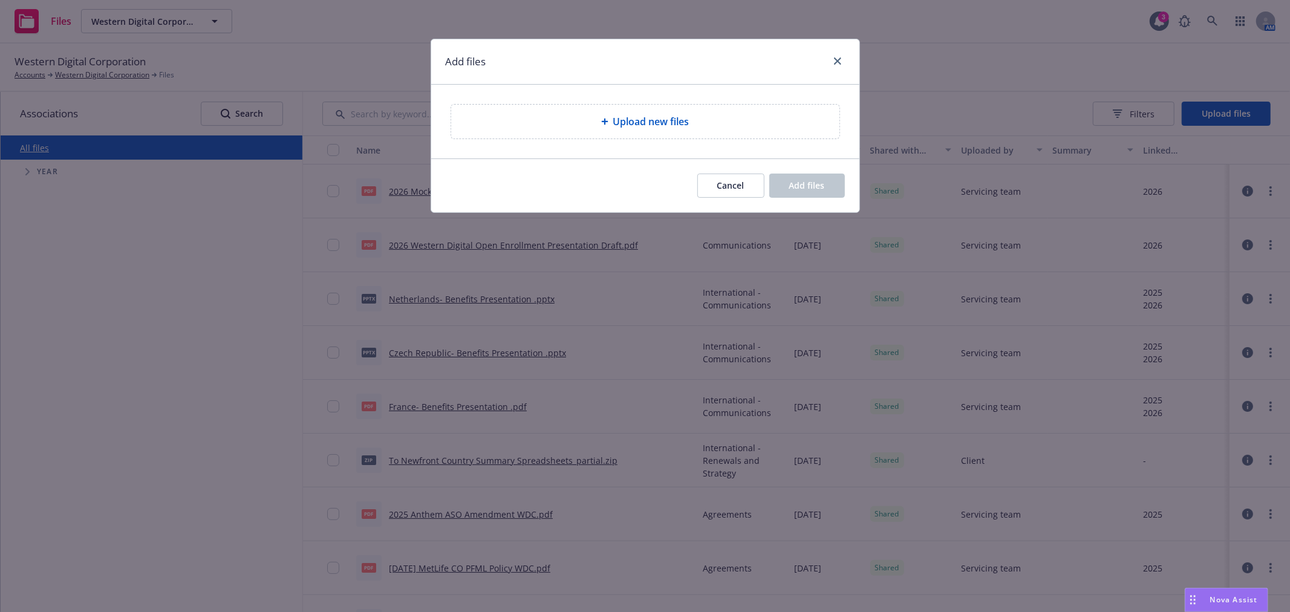
click at [651, 123] on span "Upload new files" at bounding box center [651, 121] width 76 height 15
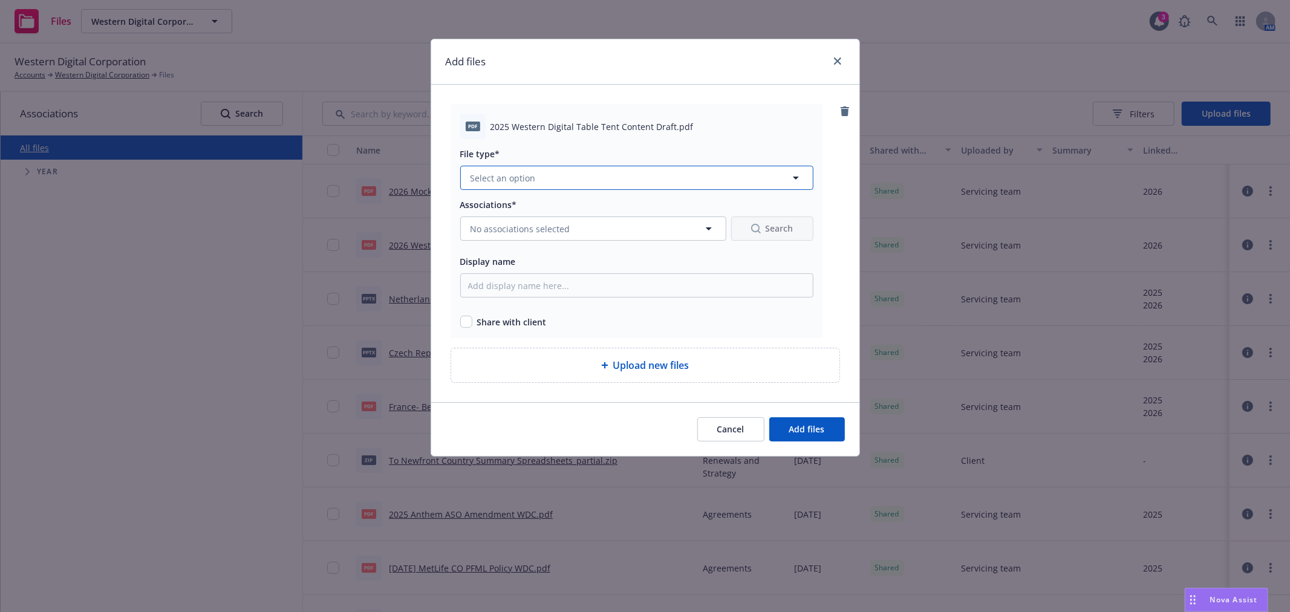
click at [528, 168] on button "Select an option" at bounding box center [636, 178] width 353 height 24
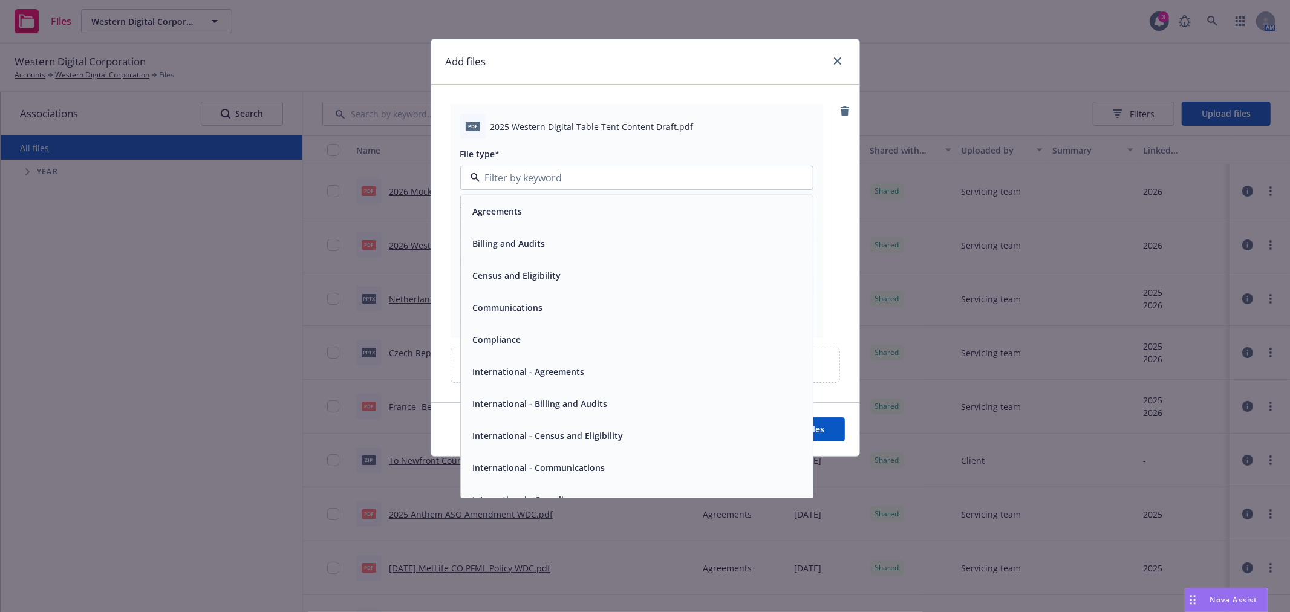
click at [496, 310] on span "Communications" at bounding box center [508, 307] width 70 height 13
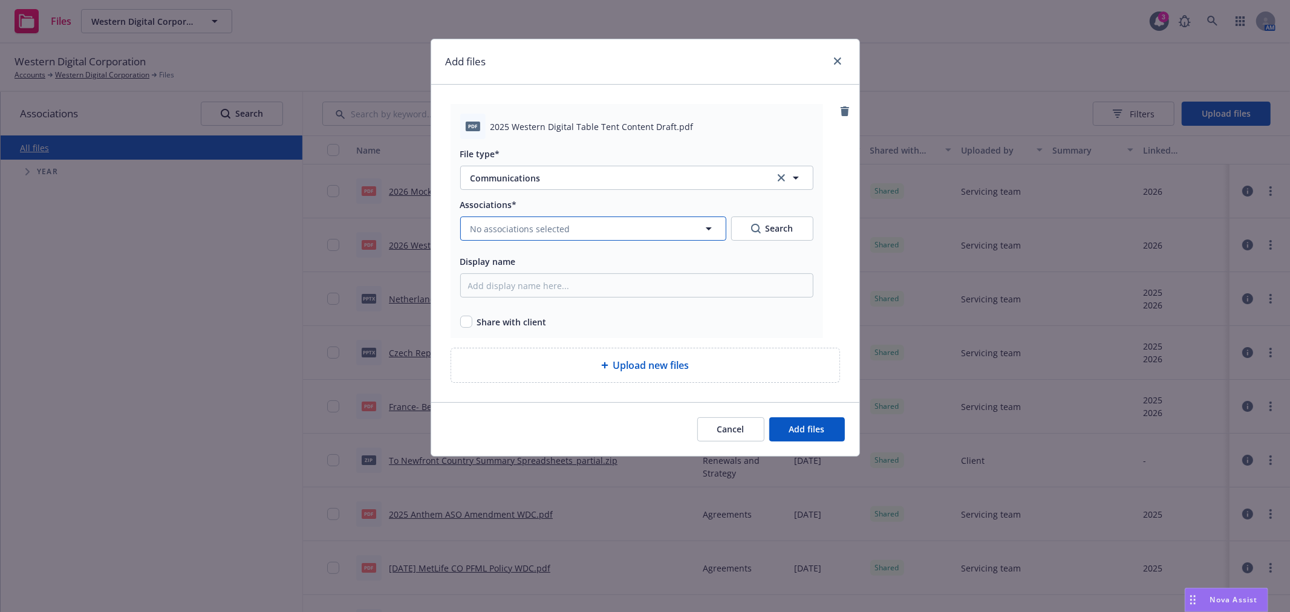
click at [509, 224] on span "No associations selected" at bounding box center [521, 229] width 100 height 13
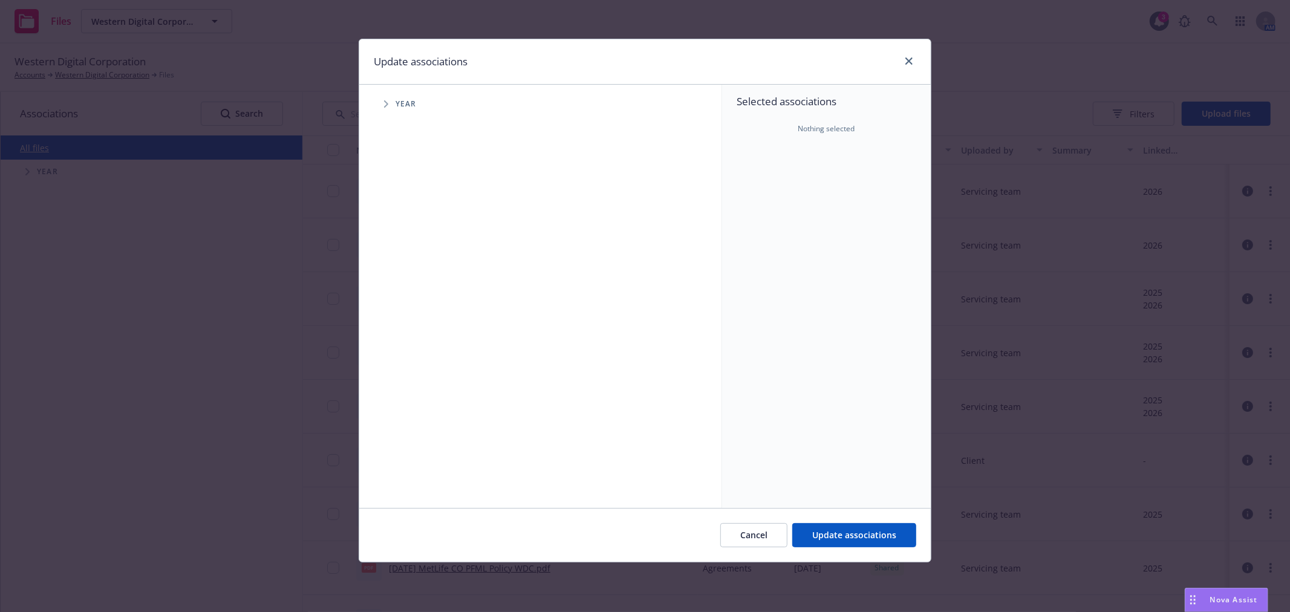
click at [388, 99] on span "Tree Example" at bounding box center [385, 103] width 19 height 19
click at [414, 295] on input "Tree Example" at bounding box center [417, 298] width 12 height 12
checkbox input "true"
click at [806, 535] on button "Update associations" at bounding box center [855, 535] width 124 height 24
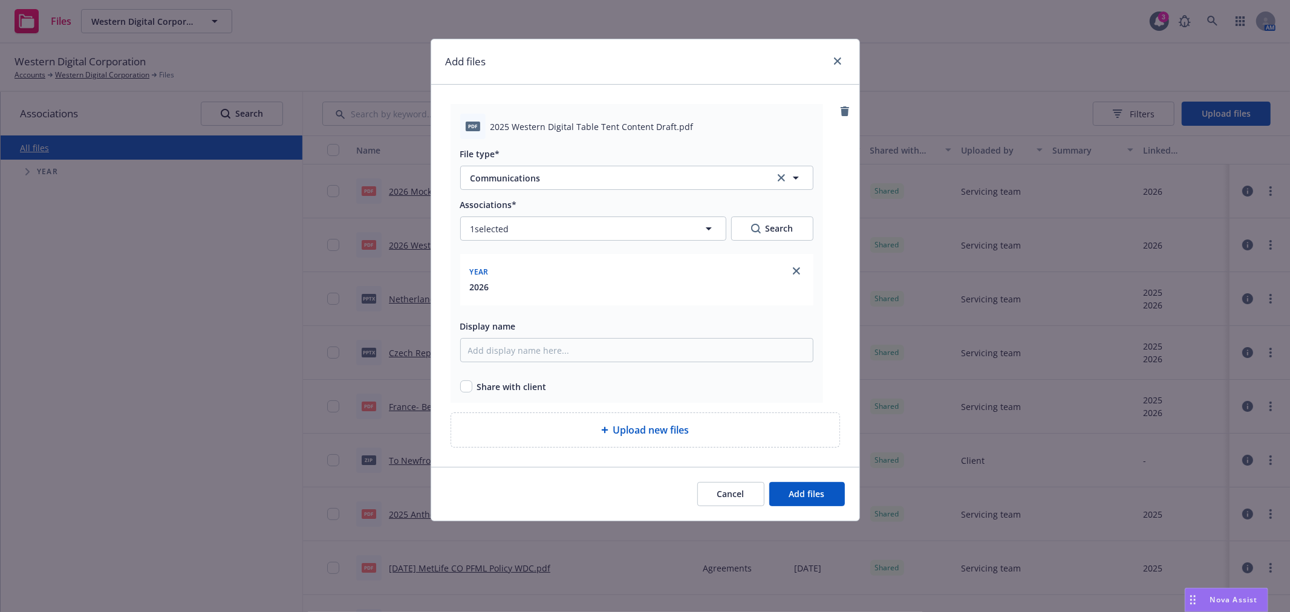
click at [473, 387] on div "Share with client" at bounding box center [636, 387] width 353 height 13
click at [468, 386] on input "checkbox" at bounding box center [466, 387] width 12 height 12
checkbox input "true"
click at [823, 497] on span "Add files" at bounding box center [808, 493] width 36 height 11
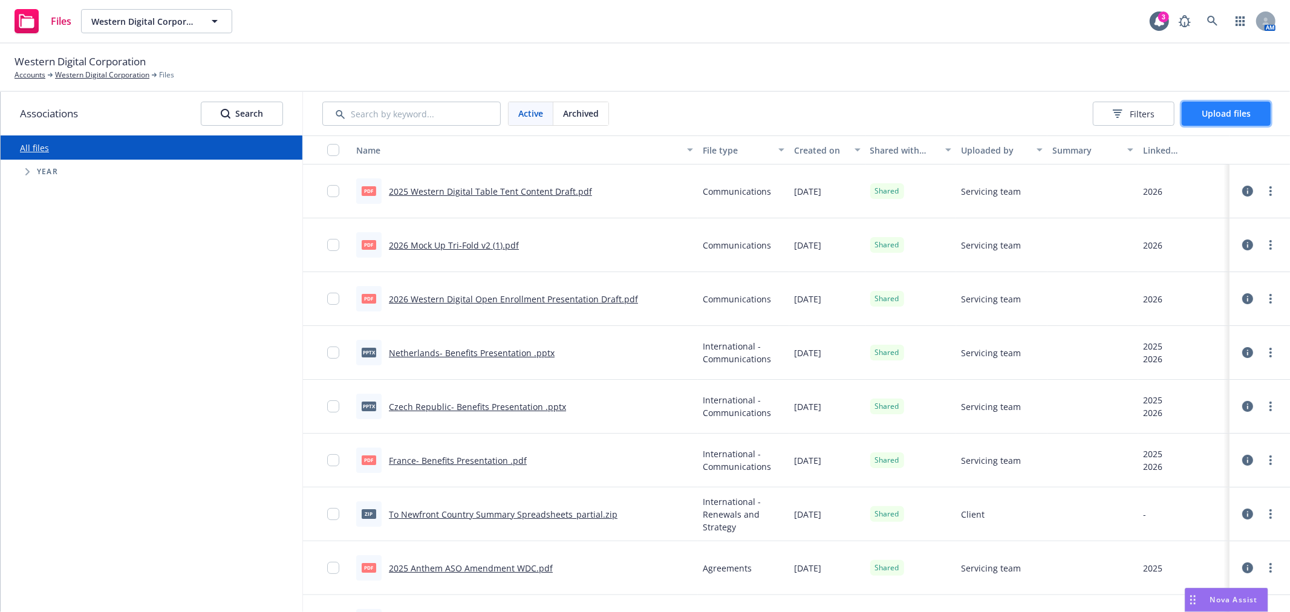
click at [1256, 116] on button "Upload files" at bounding box center [1226, 114] width 89 height 24
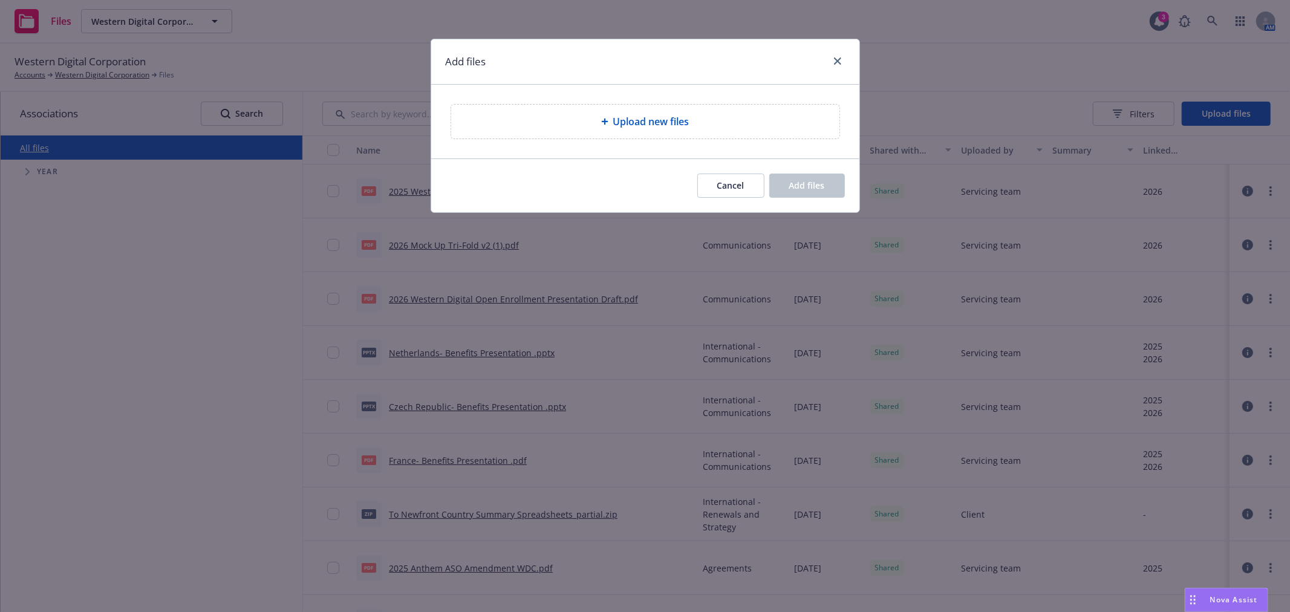
click at [608, 97] on div "Upload new files" at bounding box center [645, 122] width 428 height 74
click at [627, 113] on div "Upload new files" at bounding box center [645, 122] width 388 height 34
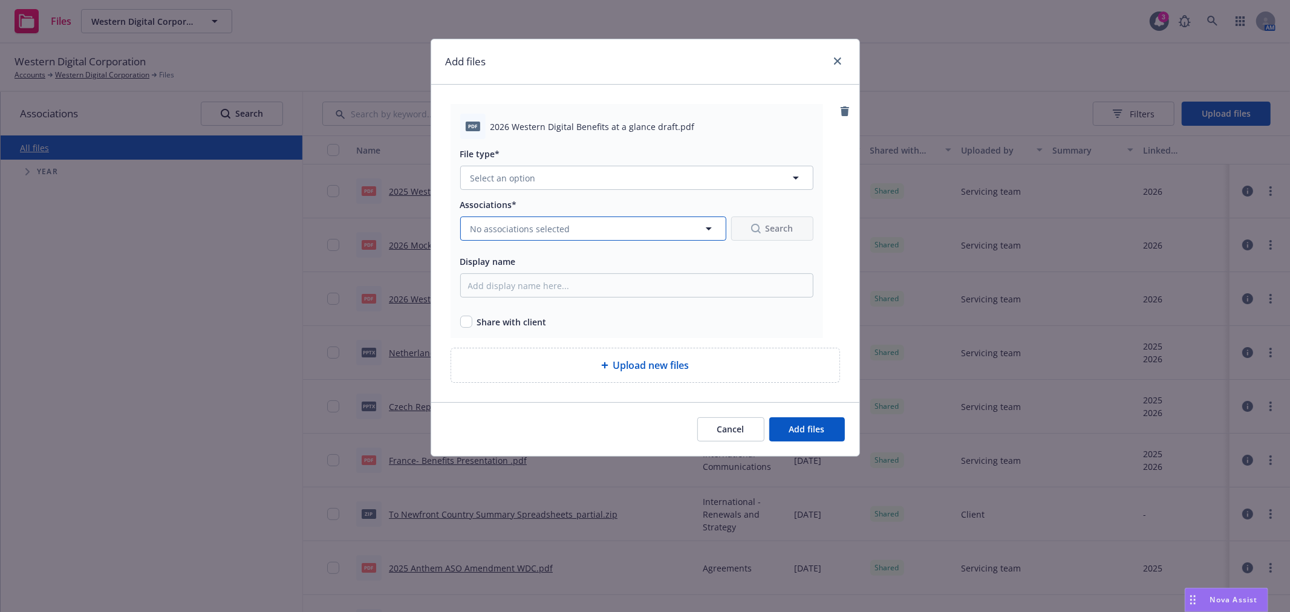
click at [509, 225] on span "No associations selected" at bounding box center [521, 229] width 100 height 13
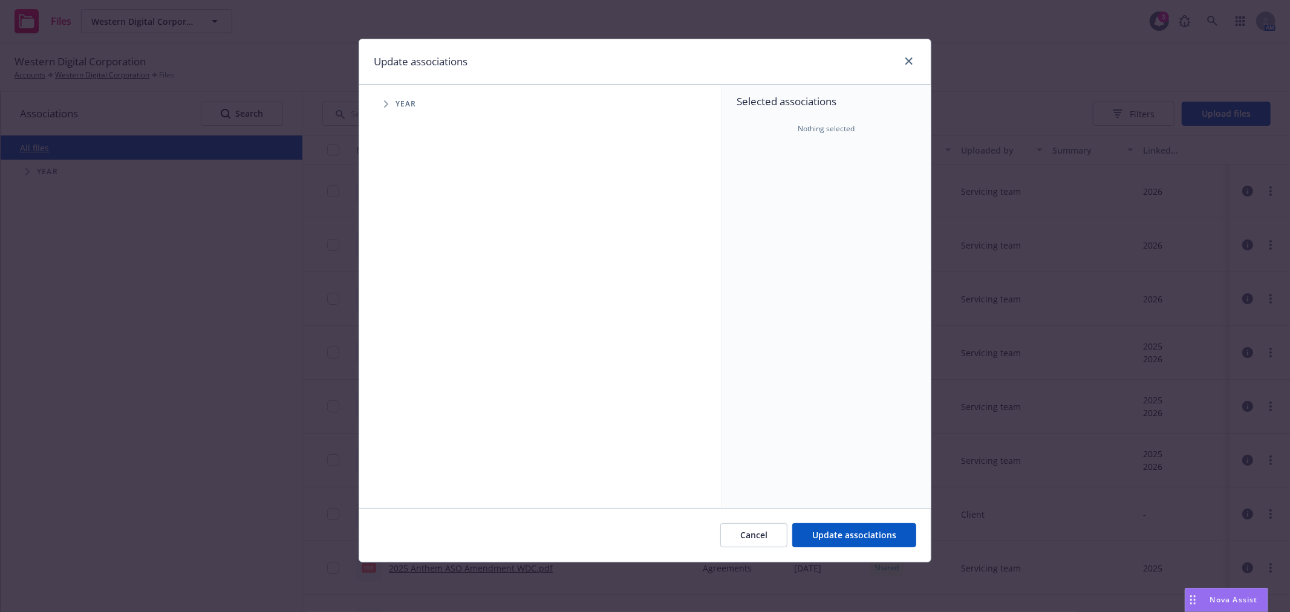
click at [391, 106] on span "Tree Example" at bounding box center [385, 103] width 19 height 19
click at [411, 295] on input "Tree Example" at bounding box center [417, 298] width 12 height 12
checkbox input "true"
click at [882, 538] on span "Update associations" at bounding box center [855, 534] width 84 height 11
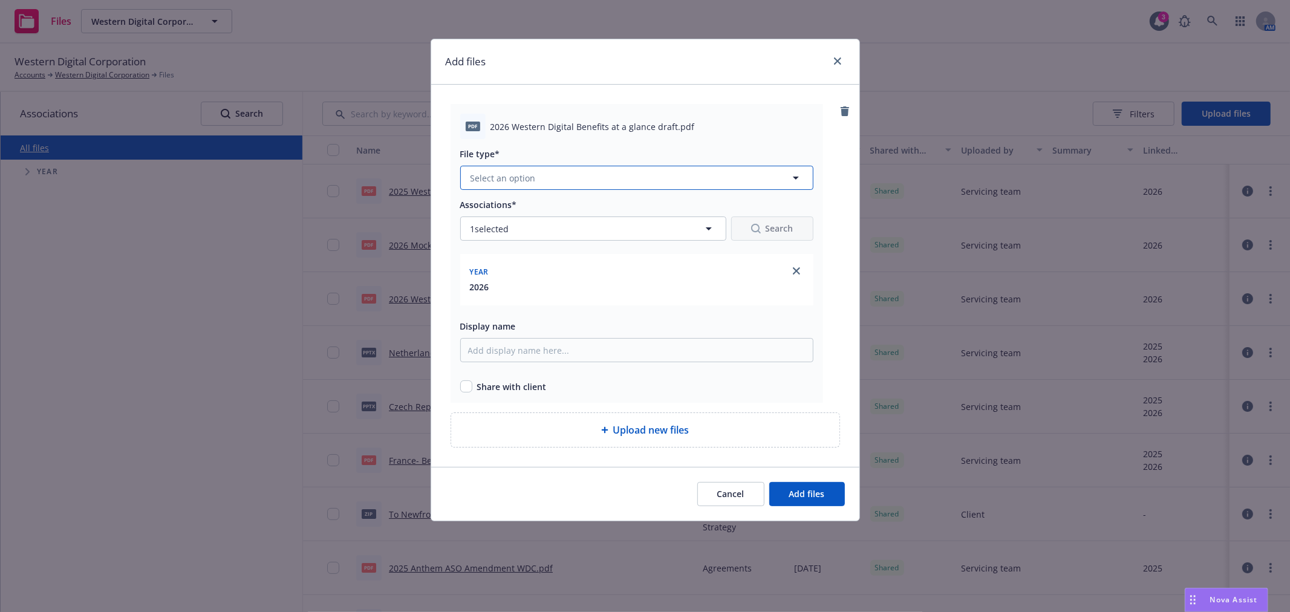
click at [572, 180] on button "Select an option" at bounding box center [636, 178] width 353 height 24
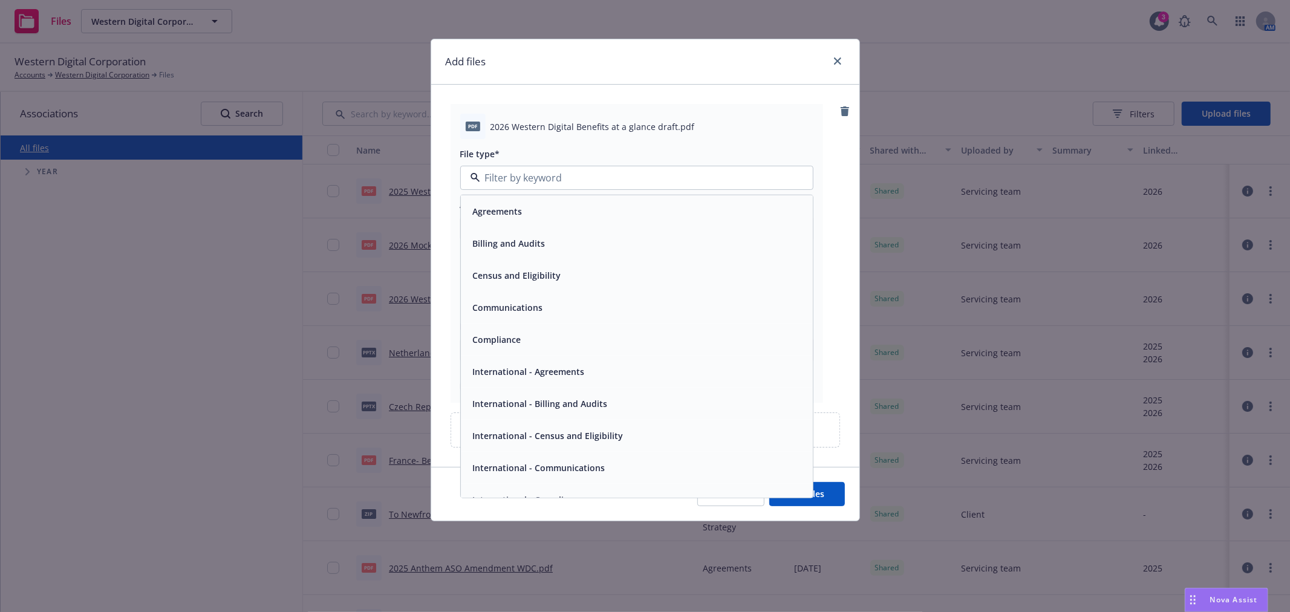
click at [540, 315] on div "Communications" at bounding box center [506, 308] width 77 height 18
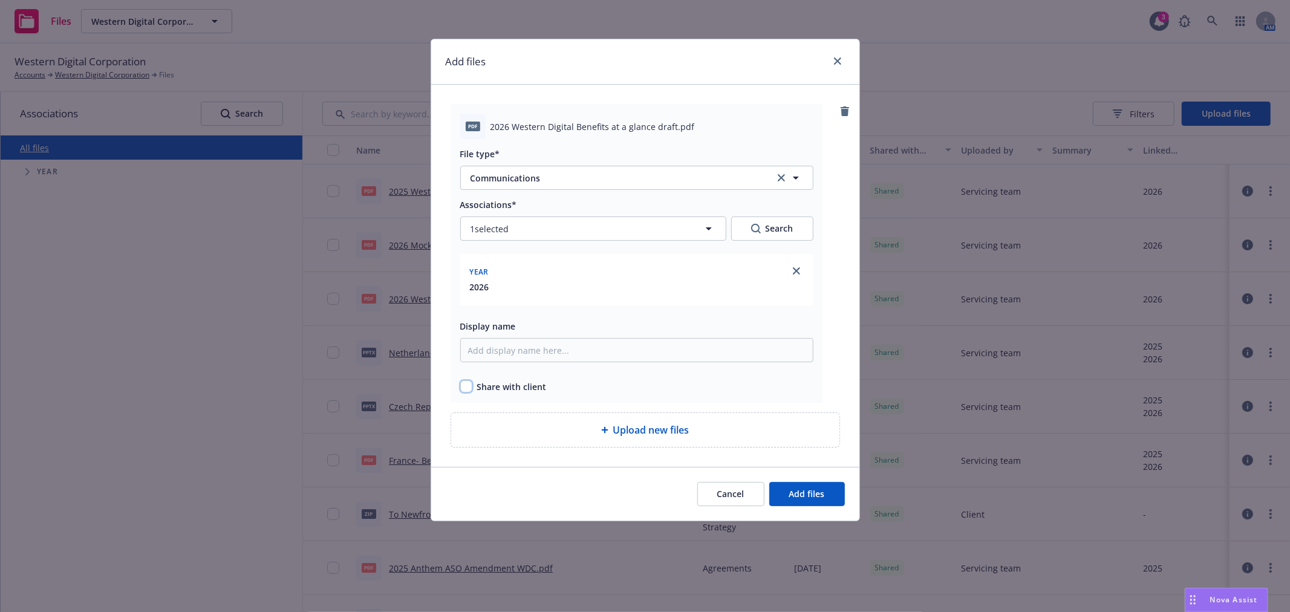
click at [463, 386] on input "checkbox" at bounding box center [466, 387] width 12 height 12
checkbox input "true"
click at [802, 494] on span "Add files" at bounding box center [808, 493] width 36 height 11
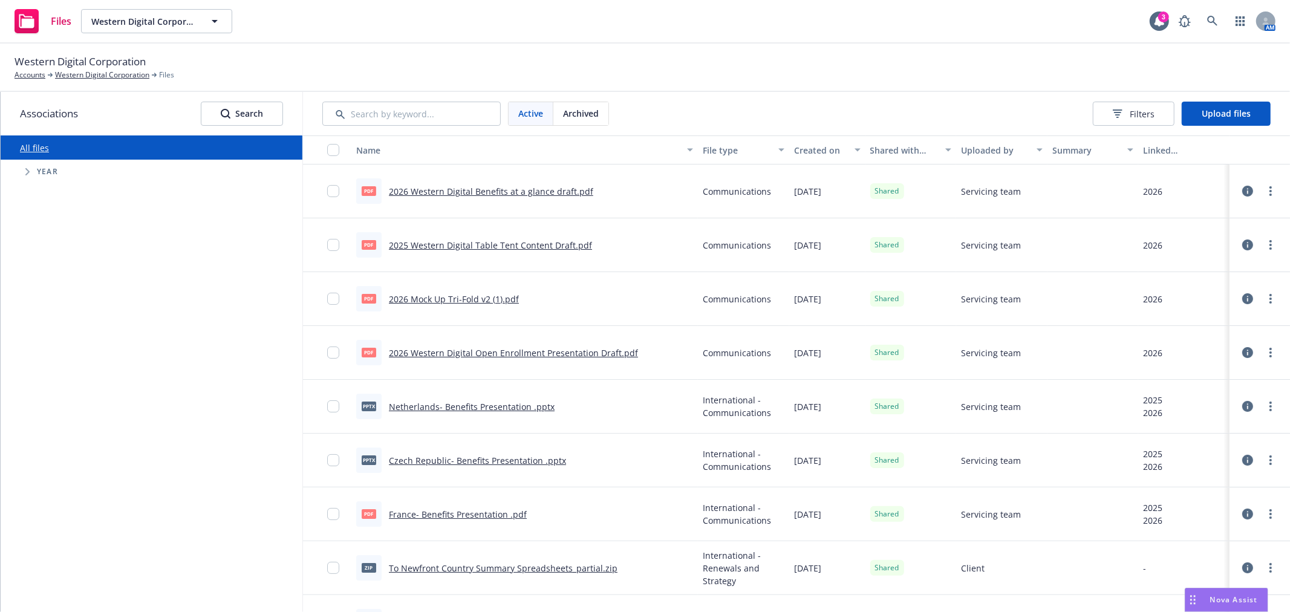
click at [832, 27] on div "Files Western Digital Corporation Western Digital Corporation 3 AM" at bounding box center [645, 22] width 1290 height 44
